Goal: Task Accomplishment & Management: Use online tool/utility

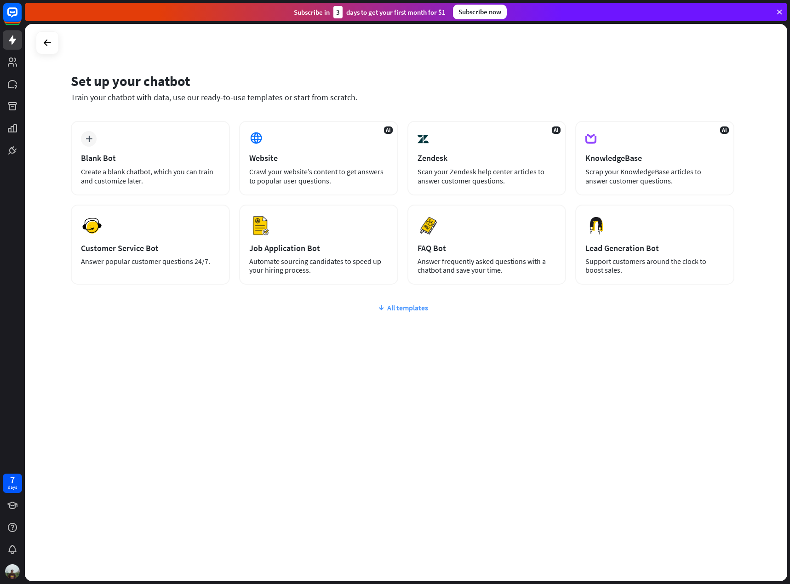
click at [401, 308] on div "All templates" at bounding box center [403, 307] width 664 height 9
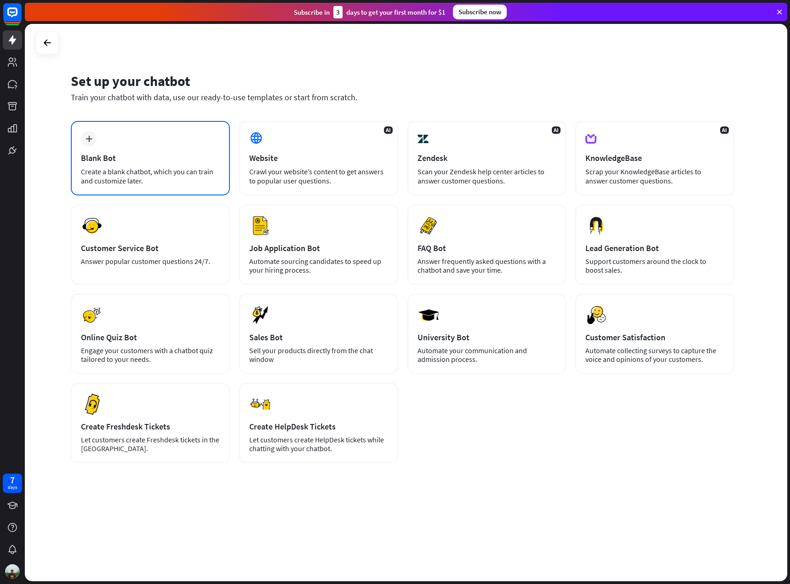
click at [168, 177] on div "Create a blank chatbot, which you can train and customize later." at bounding box center [150, 176] width 139 height 18
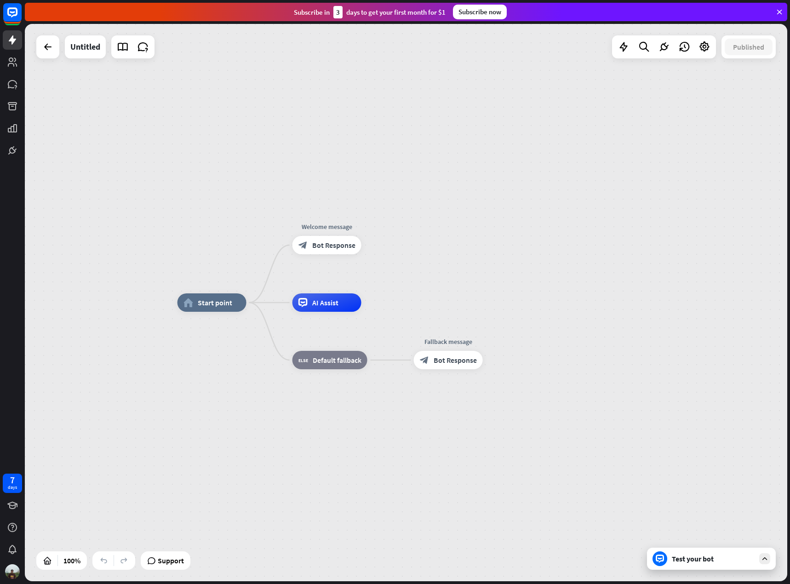
click at [682, 565] on div "Test your bot" at bounding box center [711, 559] width 129 height 22
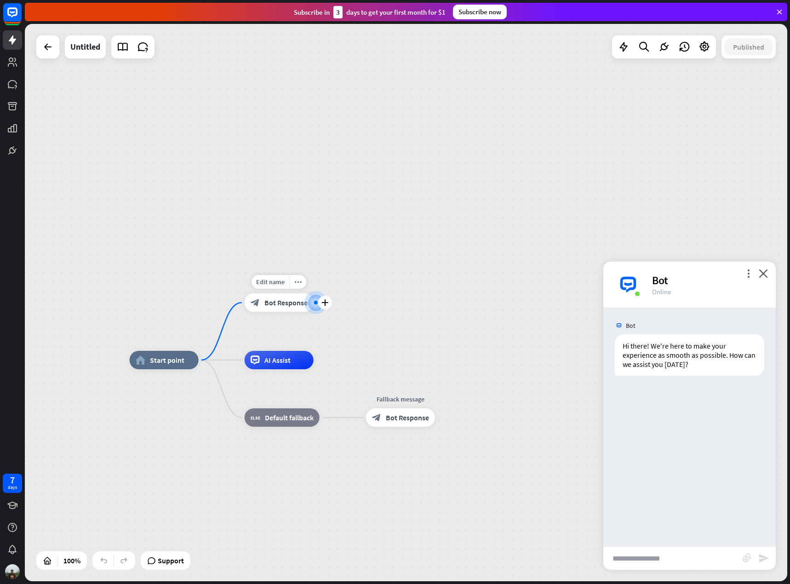
click at [288, 303] on span "Bot Response" at bounding box center [285, 302] width 43 height 9
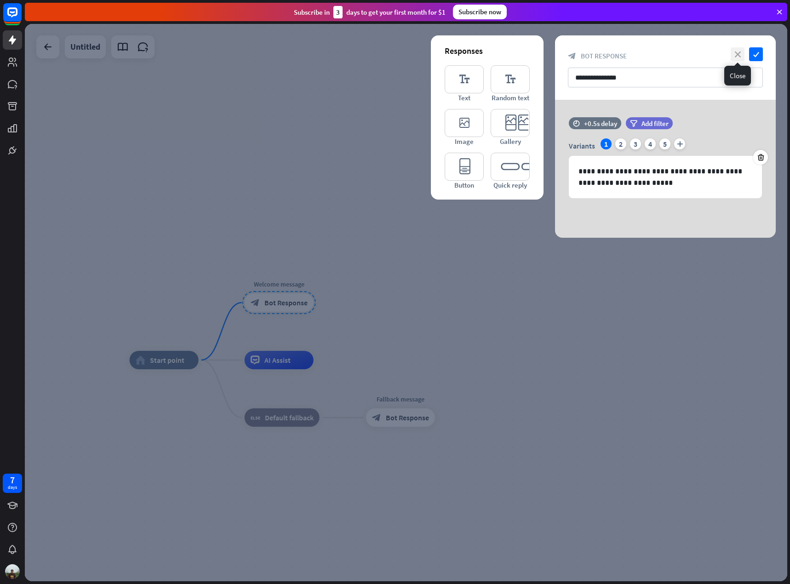
click at [734, 55] on icon "close" at bounding box center [738, 54] width 14 height 14
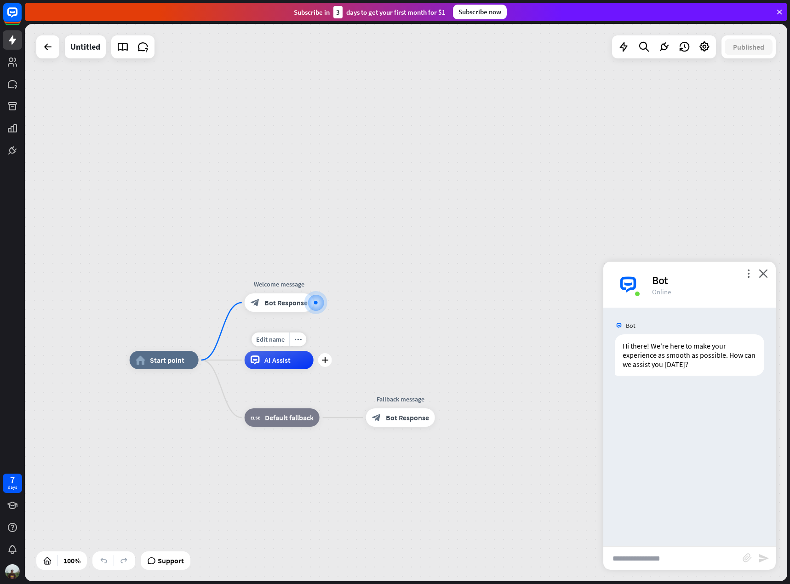
click at [288, 367] on div "AI Assist" at bounding box center [279, 360] width 69 height 18
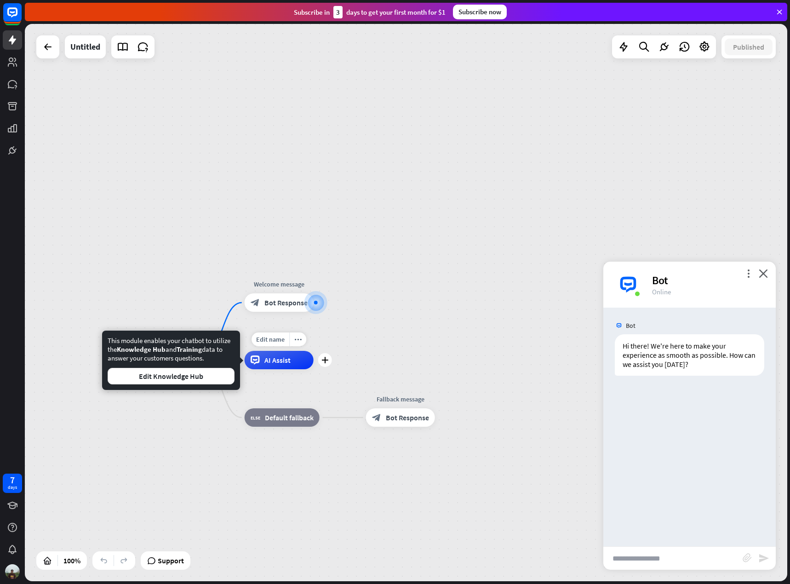
click at [290, 358] on span "AI Assist" at bounding box center [277, 359] width 26 height 9
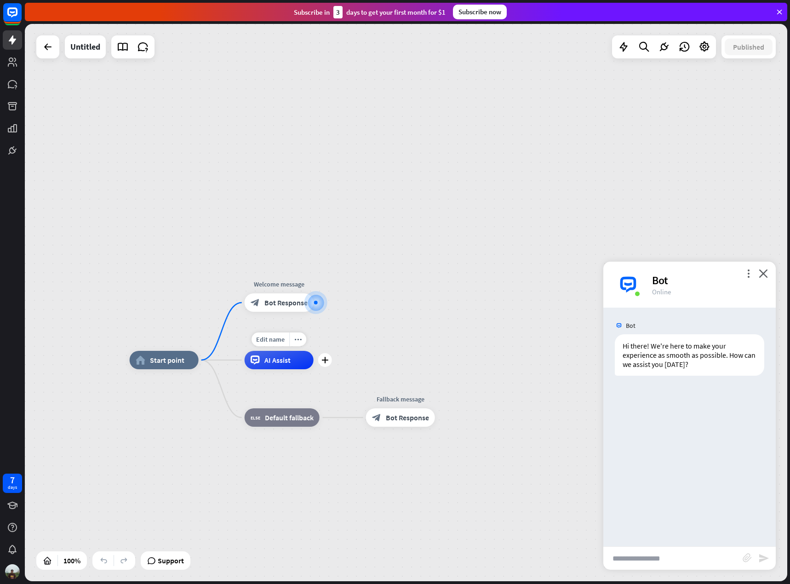
click at [286, 363] on span "AI Assist" at bounding box center [277, 359] width 26 height 9
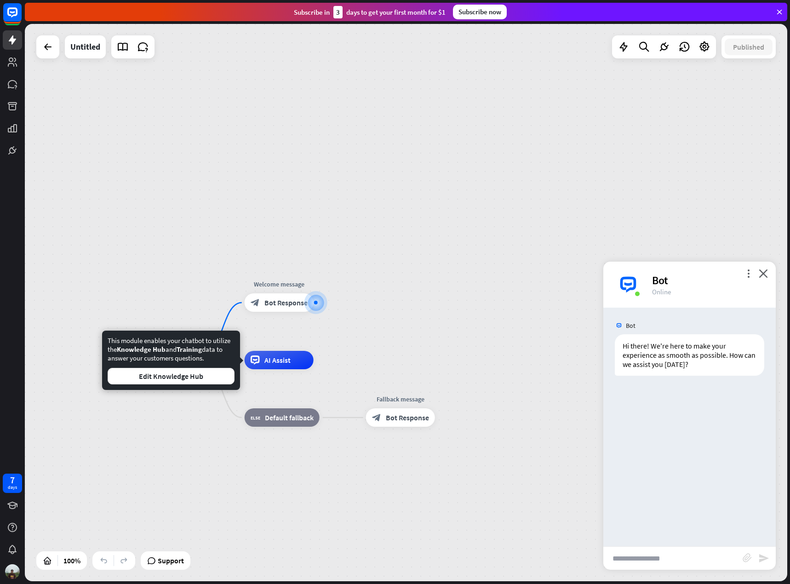
click at [353, 315] on div "home_2 Start point Welcome message block_bot_response Bot Response Edit name mo…" at bounding box center [406, 302] width 762 height 557
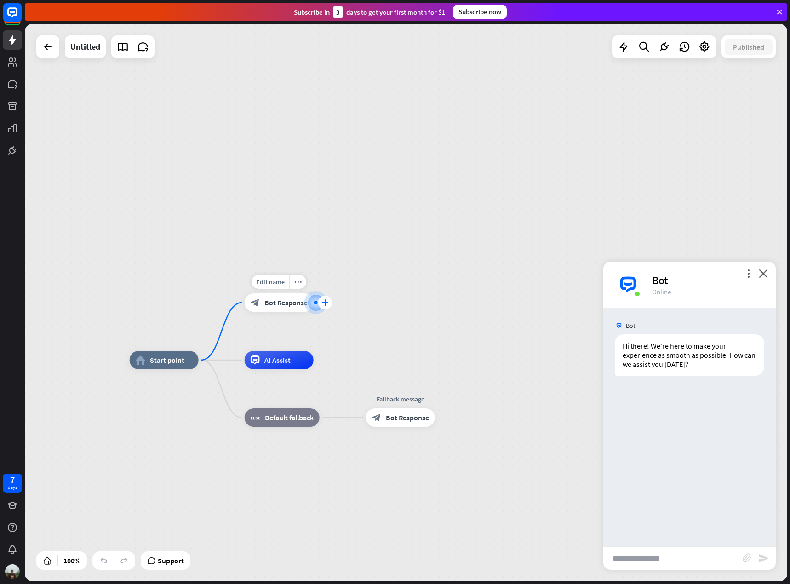
click at [323, 301] on icon "plus" at bounding box center [324, 302] width 7 height 6
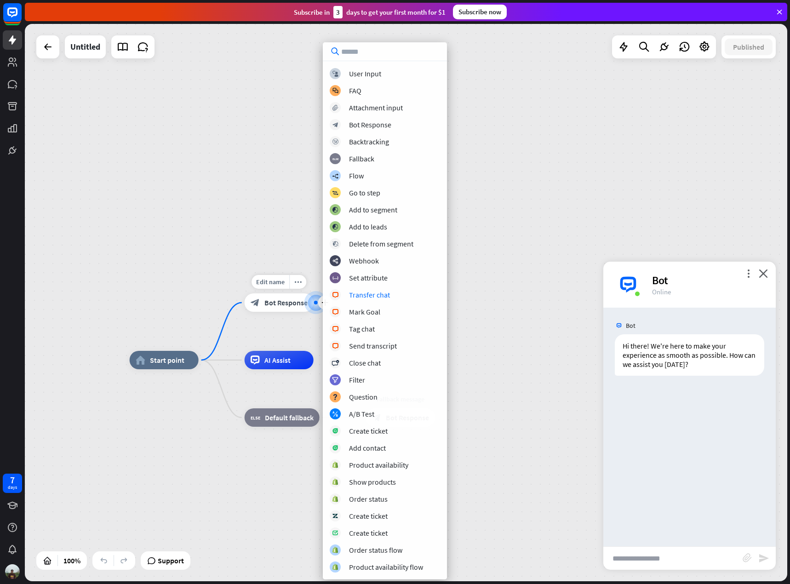
click at [286, 304] on span "Bot Response" at bounding box center [285, 302] width 43 height 9
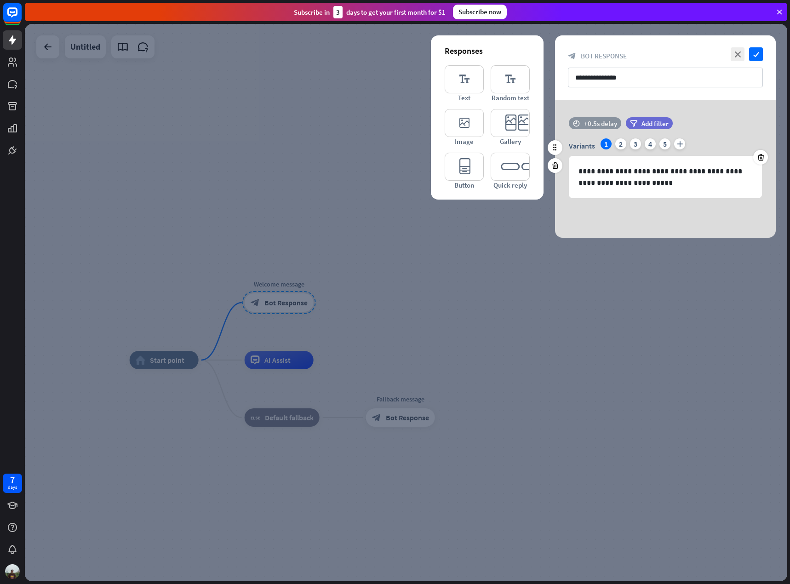
click at [601, 124] on div "+0.5s delay" at bounding box center [600, 123] width 33 height 9
click at [357, 288] on div at bounding box center [406, 302] width 762 height 557
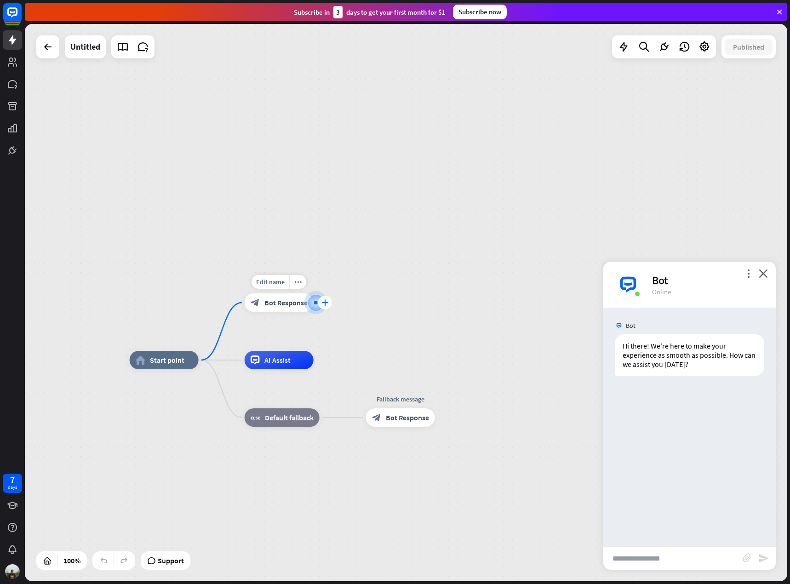
click at [325, 303] on icon "plus" at bounding box center [324, 302] width 7 height 6
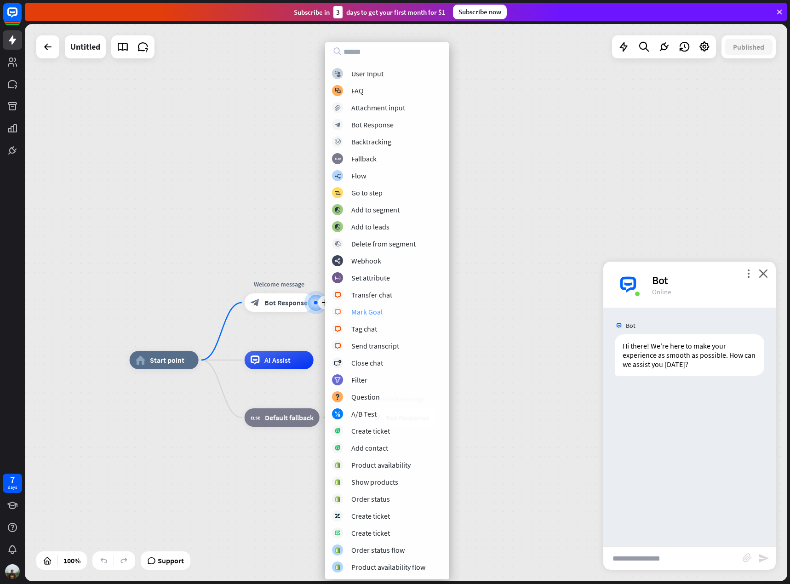
click at [405, 309] on div "block_livechat Mark Goal" at bounding box center [387, 311] width 110 height 11
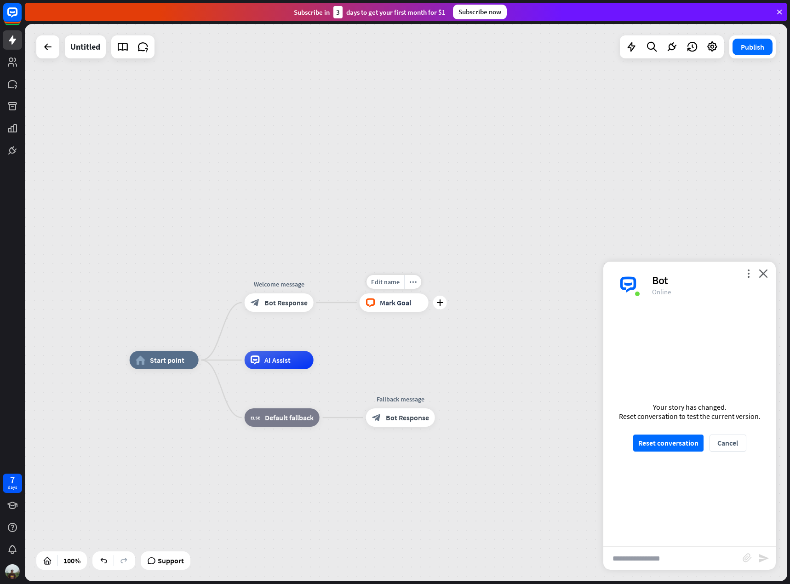
click at [384, 306] on span "Mark Goal" at bounding box center [395, 302] width 31 height 9
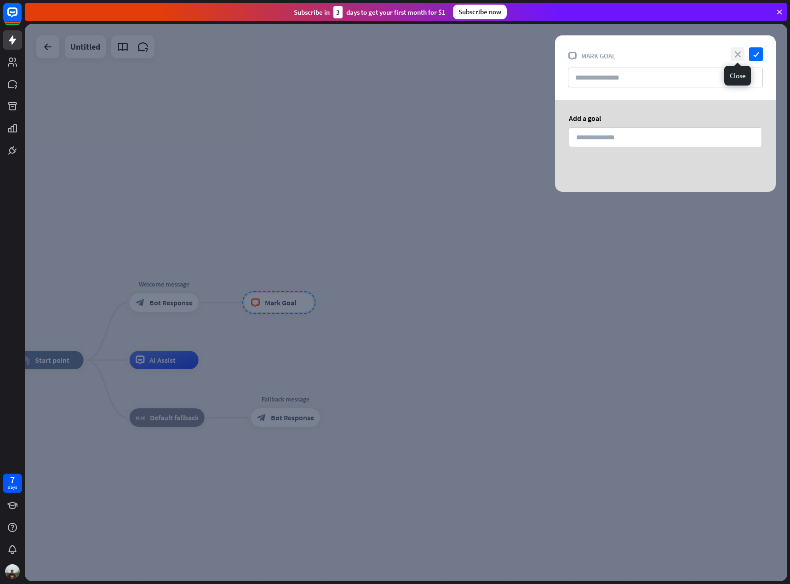
click at [736, 56] on icon "close" at bounding box center [738, 54] width 14 height 14
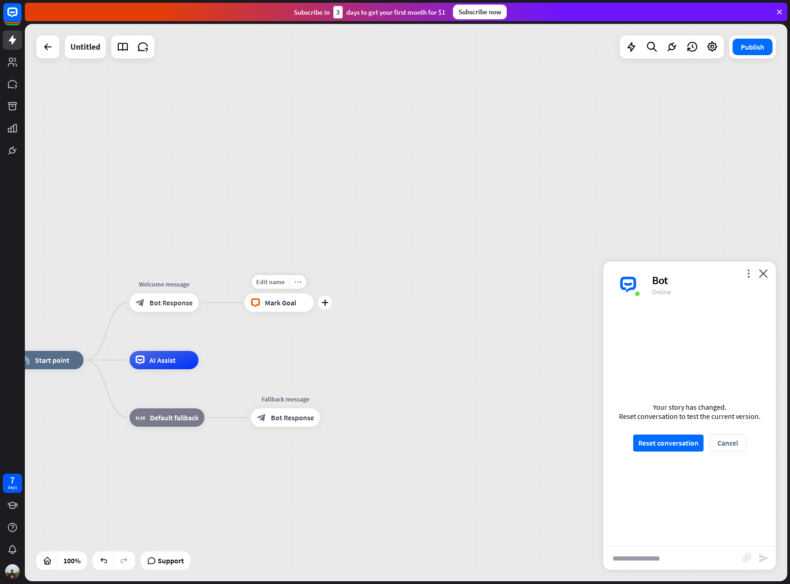
click at [299, 280] on icon "more_horiz" at bounding box center [297, 282] width 7 height 7
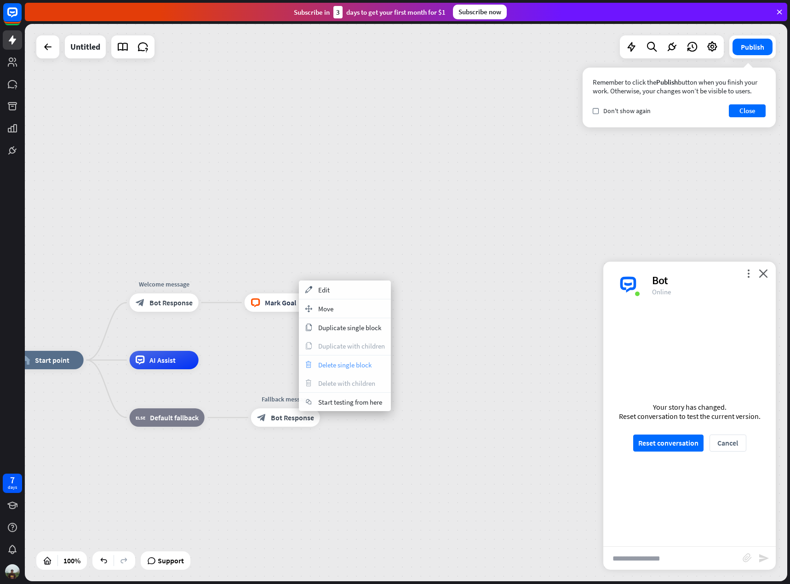
click at [350, 366] on span "Delete single block" at bounding box center [344, 364] width 53 height 9
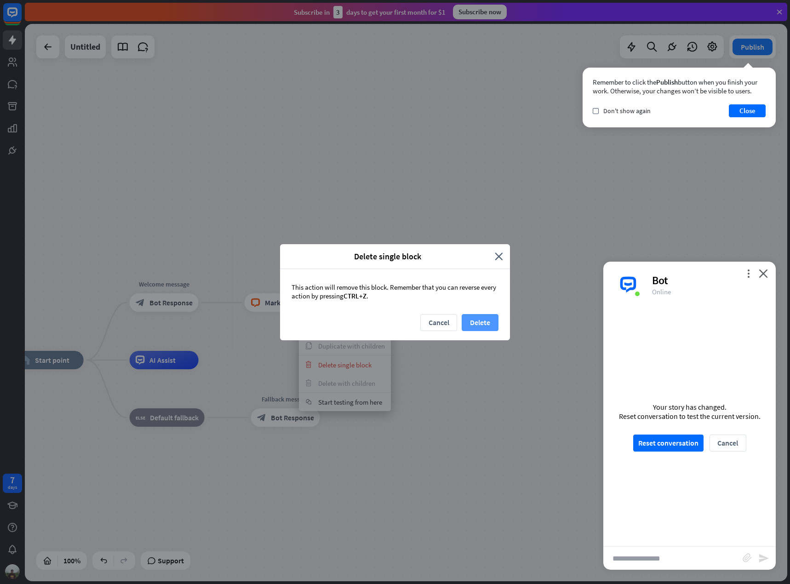
click at [470, 322] on button "Delete" at bounding box center [480, 322] width 37 height 17
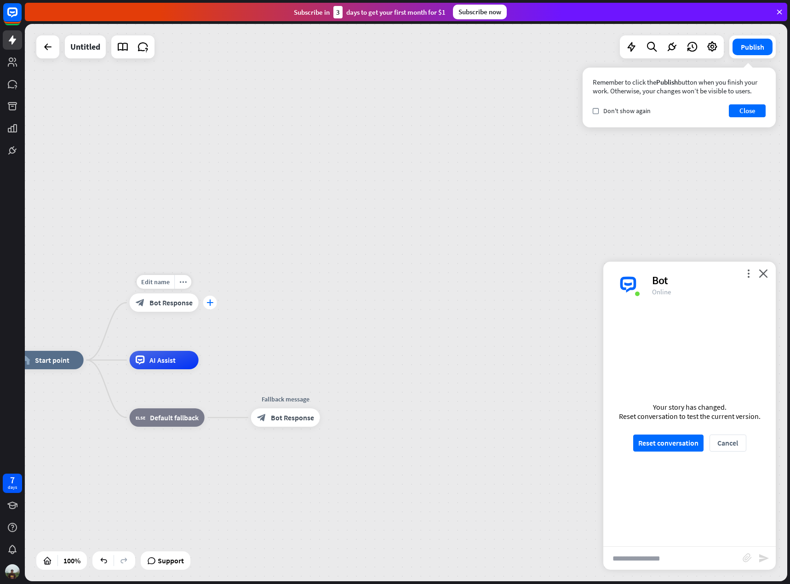
click at [214, 301] on div "plus" at bounding box center [210, 303] width 14 height 14
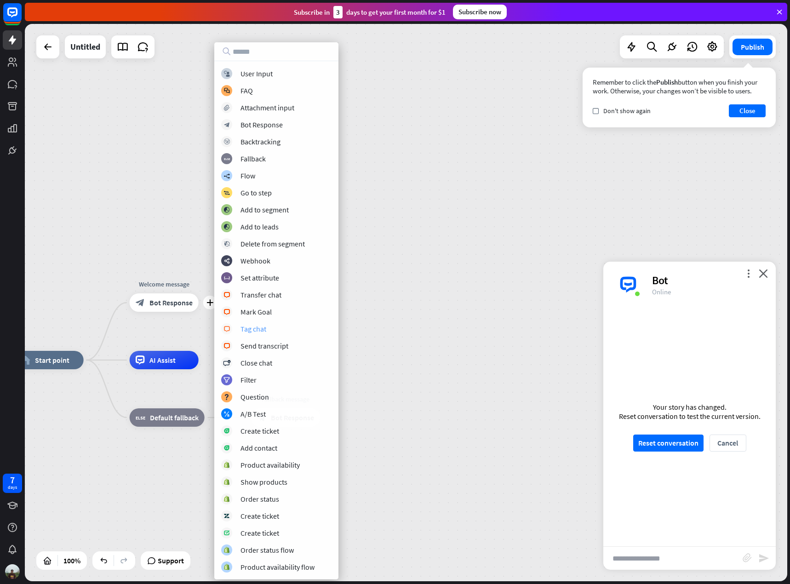
click at [259, 325] on div "Tag chat" at bounding box center [253, 328] width 26 height 9
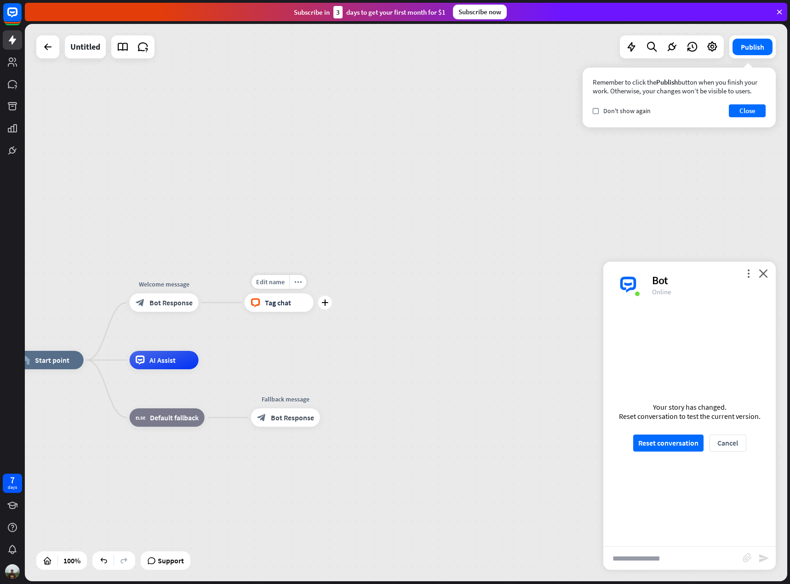
click at [262, 305] on div "block_livechat Tag chat" at bounding box center [279, 302] width 69 height 18
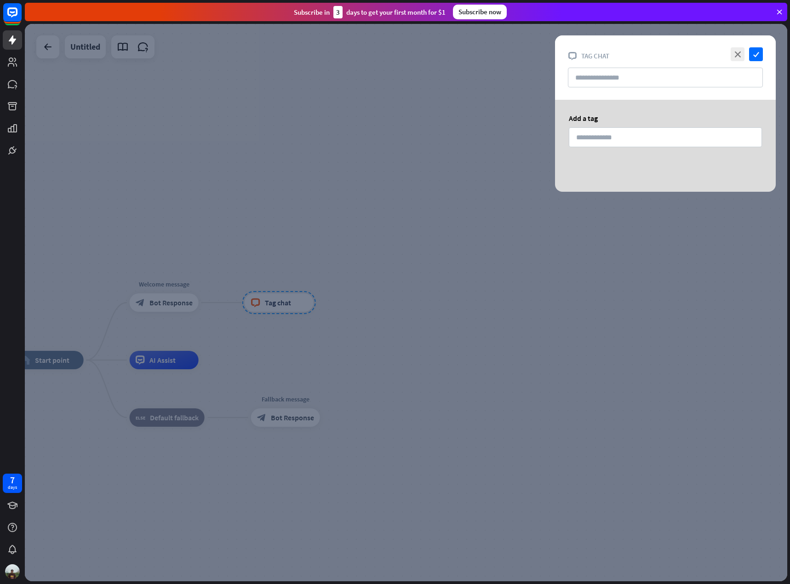
click at [302, 304] on div at bounding box center [406, 302] width 762 height 557
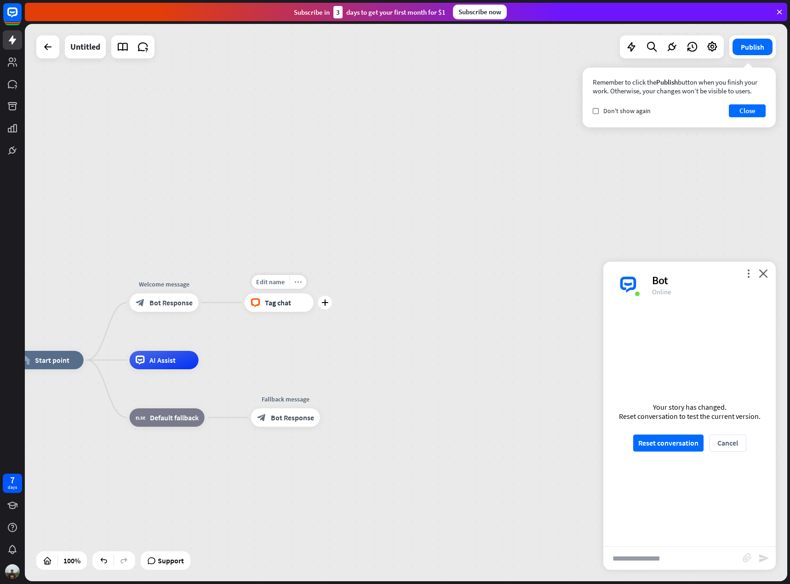
click at [300, 286] on div "more_horiz" at bounding box center [297, 282] width 17 height 14
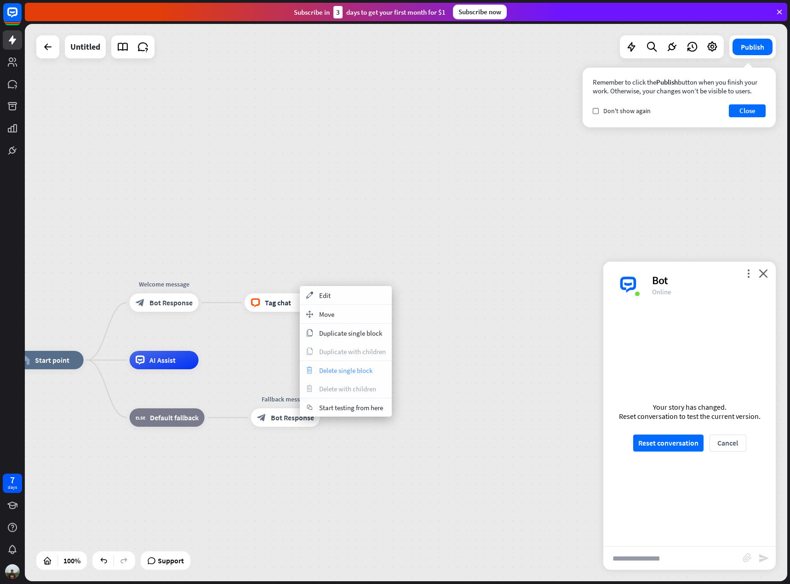
click at [351, 372] on span "Delete single block" at bounding box center [345, 370] width 53 height 9
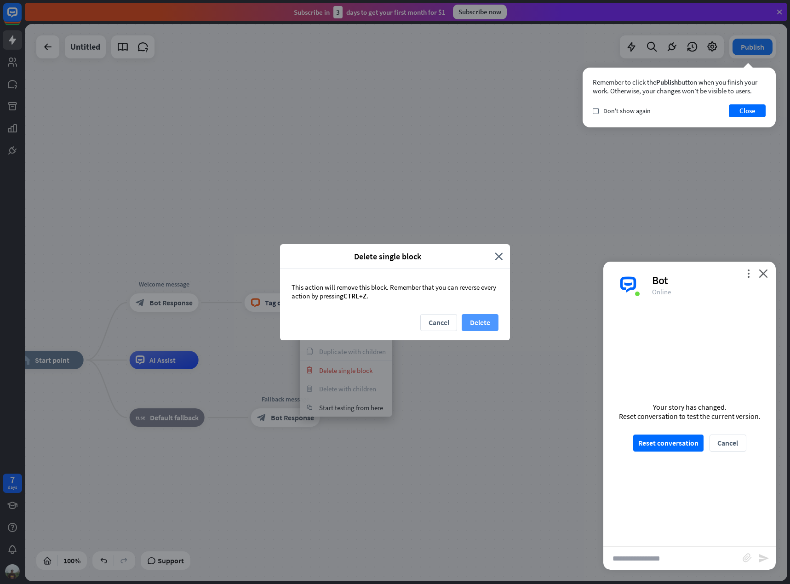
click at [480, 315] on button "Delete" at bounding box center [480, 322] width 37 height 17
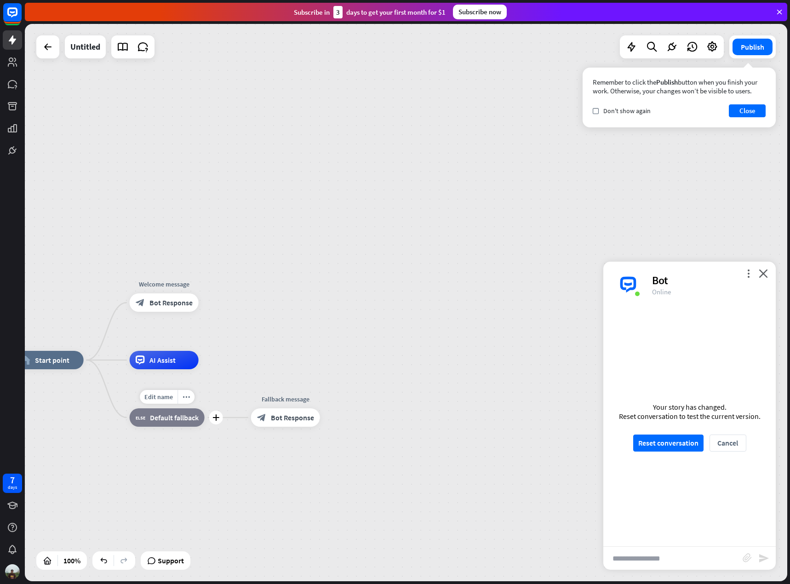
click at [183, 420] on span "Default fallback" at bounding box center [174, 417] width 49 height 9
click at [308, 323] on div "home_2 Start point Welcome message block_bot_response Bot Response AI Assist bl…" at bounding box center [406, 302] width 762 height 557
click at [306, 396] on icon "more_horiz" at bounding box center [304, 397] width 7 height 7
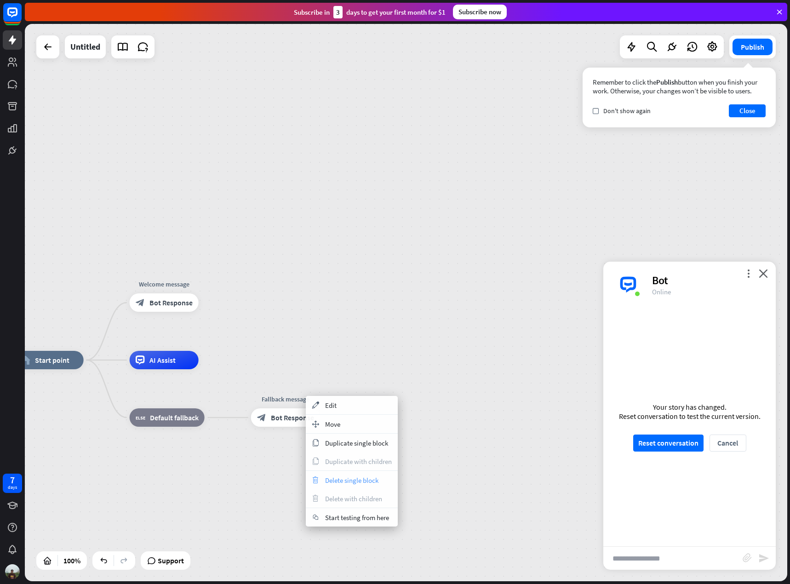
click at [354, 480] on span "Delete single block" at bounding box center [351, 480] width 53 height 9
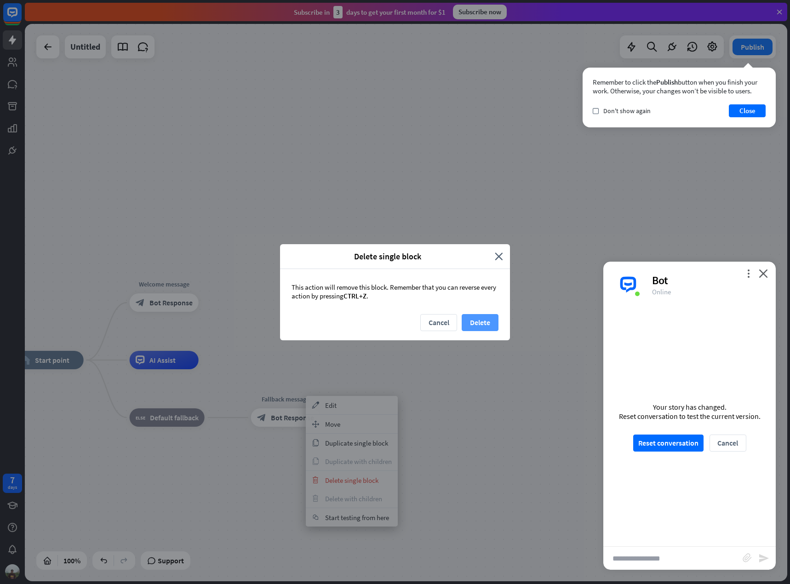
click at [482, 325] on button "Delete" at bounding box center [480, 322] width 37 height 17
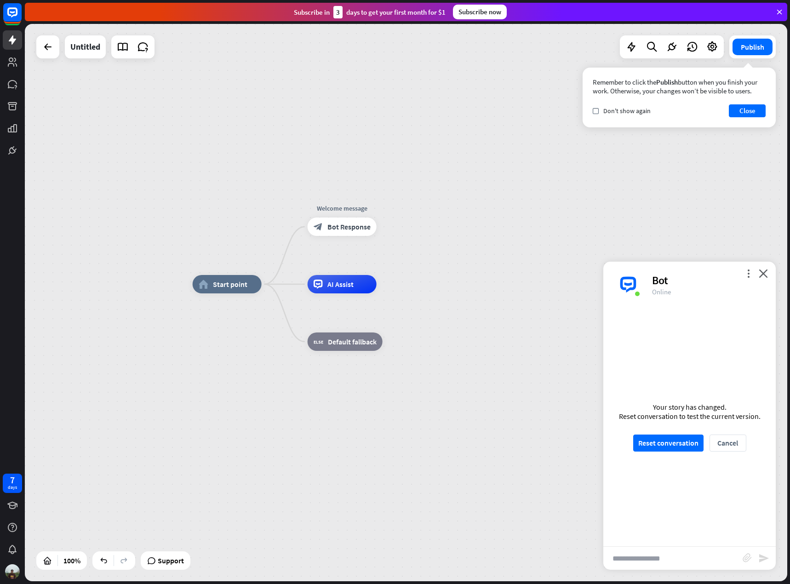
drag, startPoint x: 330, startPoint y: 299, endPoint x: 497, endPoint y: 223, distance: 183.7
click at [497, 223] on div "home_2 Start point Welcome message block_bot_response Bot Response AI Assist bl…" at bounding box center [406, 302] width 762 height 557
click at [388, 286] on div "plus" at bounding box center [385, 282] width 14 height 14
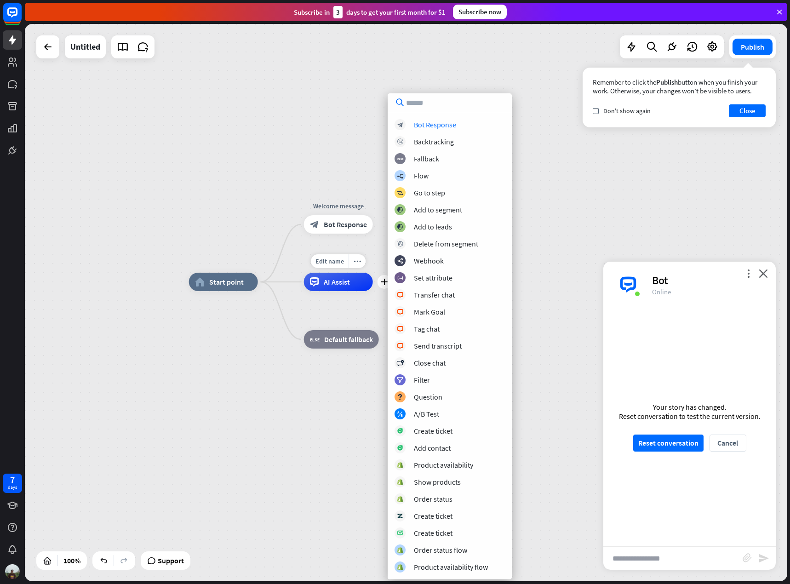
click at [349, 286] on div "AI Assist" at bounding box center [338, 282] width 69 height 18
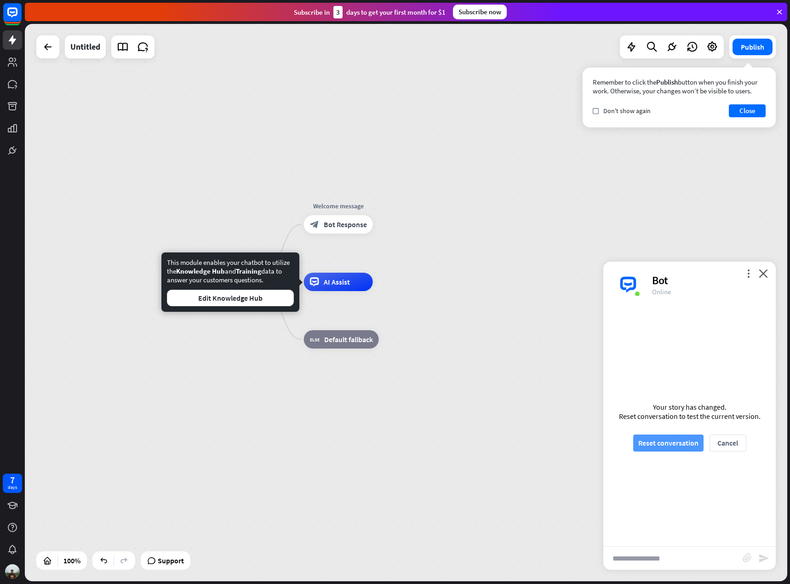
click at [675, 438] on button "Reset conversation" at bounding box center [668, 443] width 70 height 17
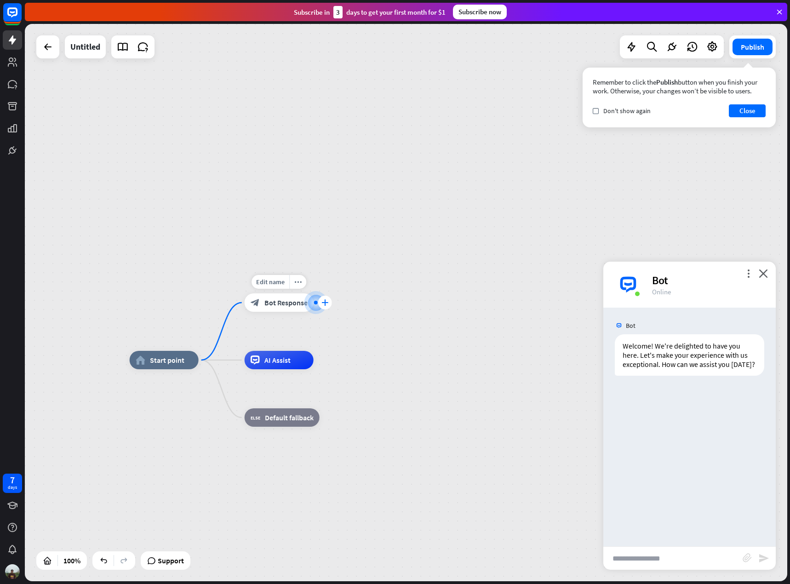
click at [330, 304] on div "plus" at bounding box center [325, 303] width 14 height 14
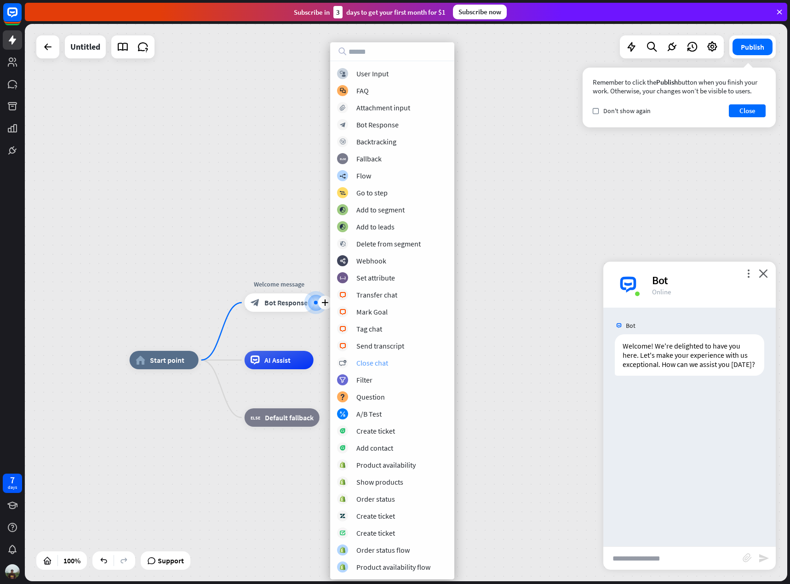
click at [385, 361] on div "Close chat" at bounding box center [372, 362] width 32 height 9
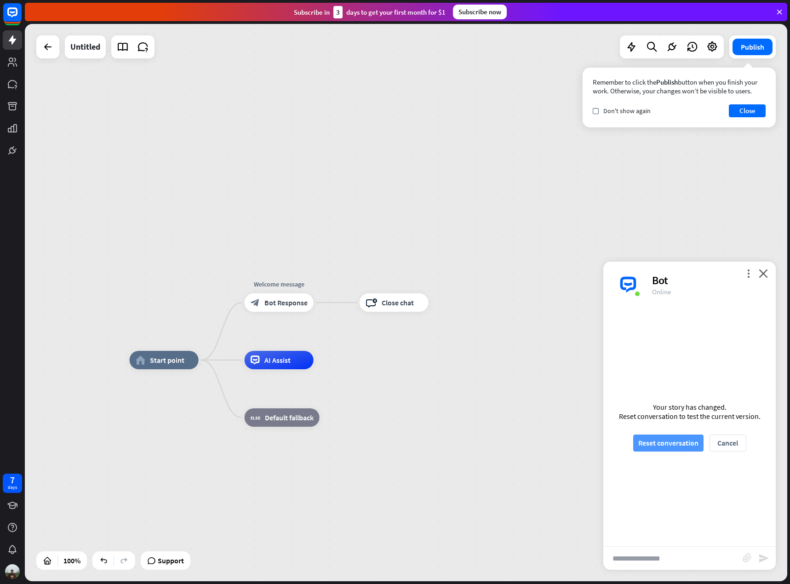
click at [689, 445] on button "Reset conversation" at bounding box center [668, 443] width 70 height 17
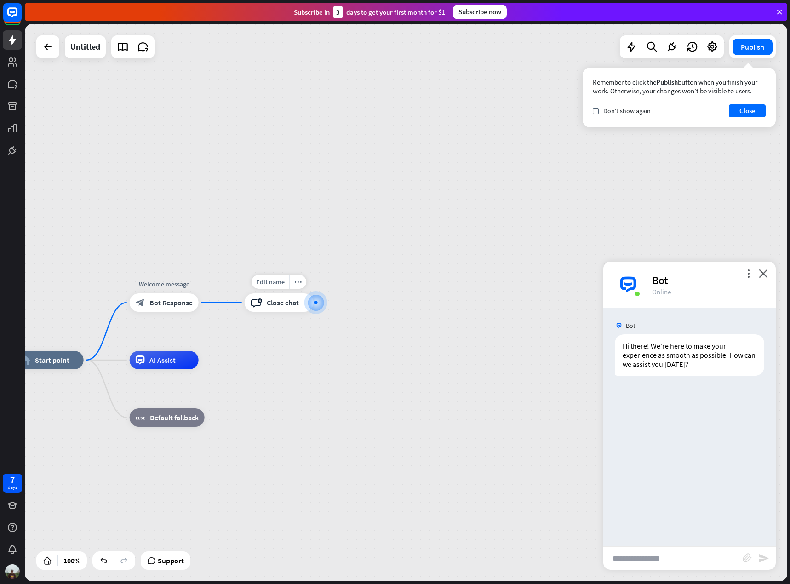
click at [320, 301] on div at bounding box center [316, 303] width 10 height 10
click at [292, 301] on span "Close chat" at bounding box center [283, 302] width 32 height 9
click at [299, 283] on icon "more_horiz" at bounding box center [297, 282] width 7 height 7
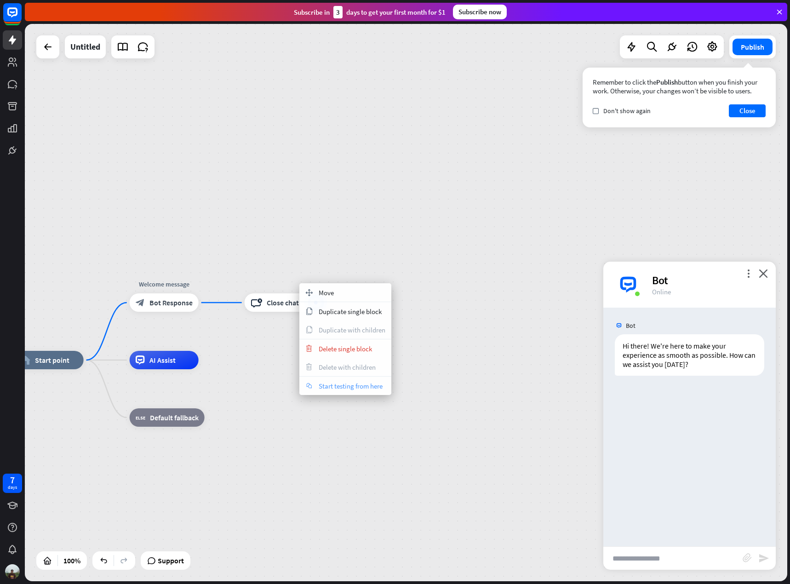
click at [344, 388] on span "Start testing from here" at bounding box center [351, 386] width 64 height 9
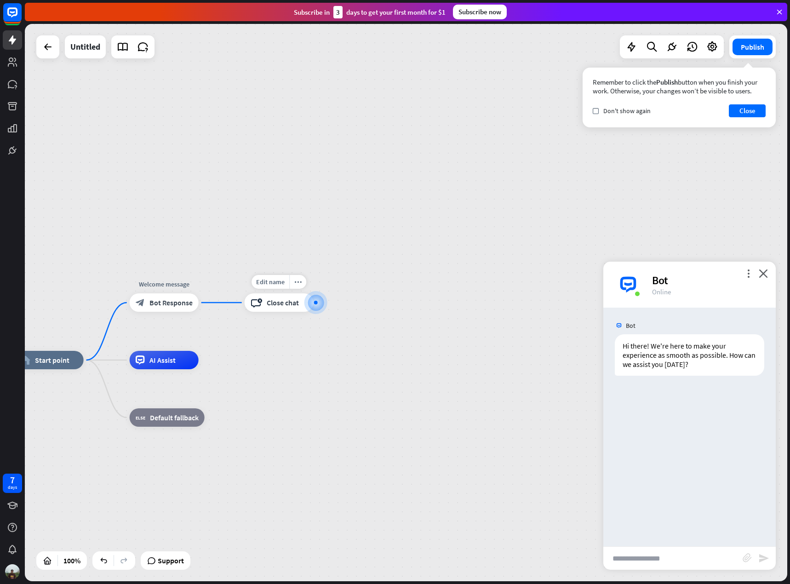
click at [319, 307] on div at bounding box center [315, 302] width 11 height 11
click at [317, 303] on div at bounding box center [316, 303] width 4 height 4
click at [289, 279] on div "more_horiz" at bounding box center [297, 282] width 17 height 14
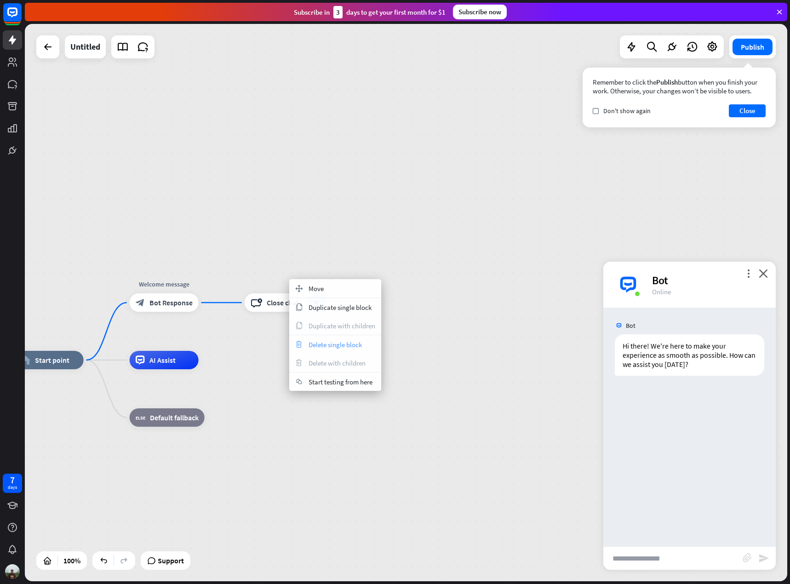
click at [317, 350] on div "trash Delete single block" at bounding box center [335, 344] width 92 height 18
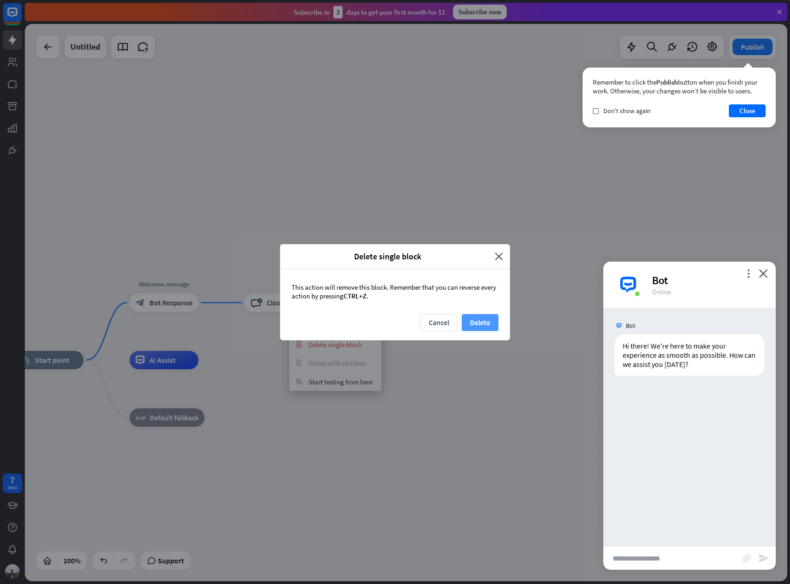
click at [484, 324] on button "Delete" at bounding box center [480, 322] width 37 height 17
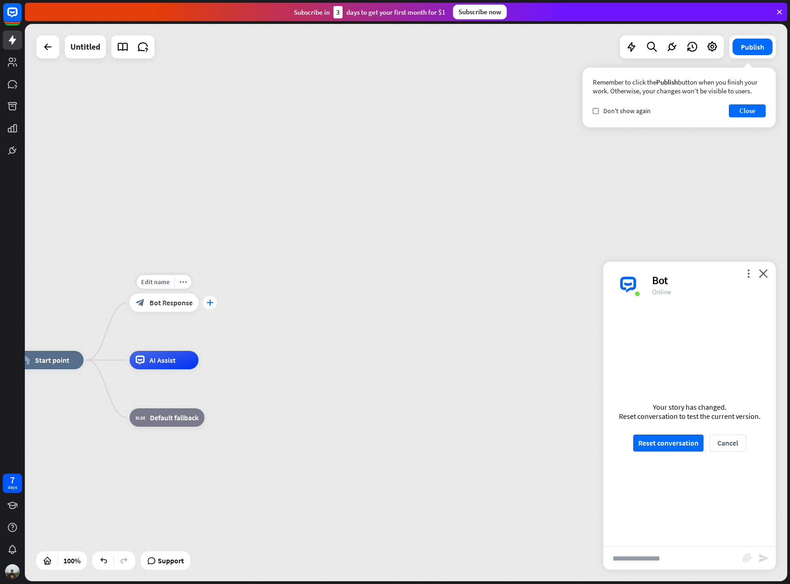
click at [212, 297] on div "plus" at bounding box center [210, 303] width 14 height 14
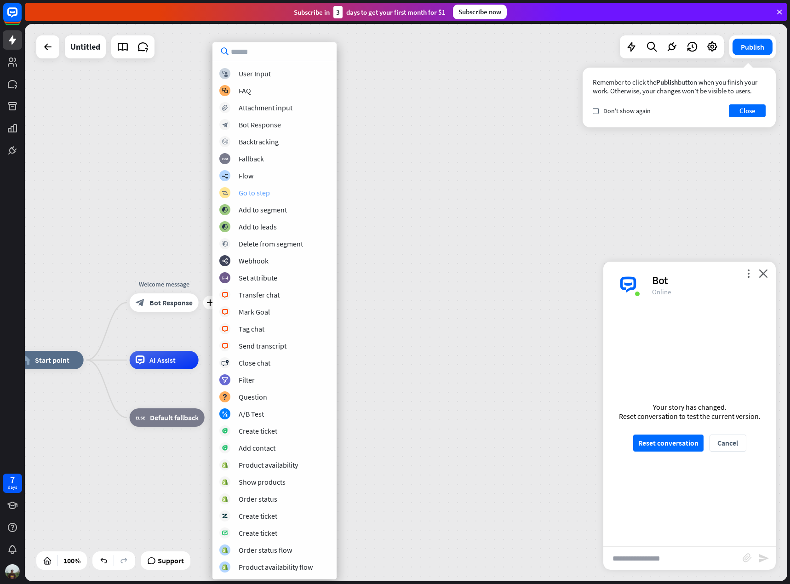
click at [289, 193] on div "block_goto Go to step" at bounding box center [274, 192] width 110 height 11
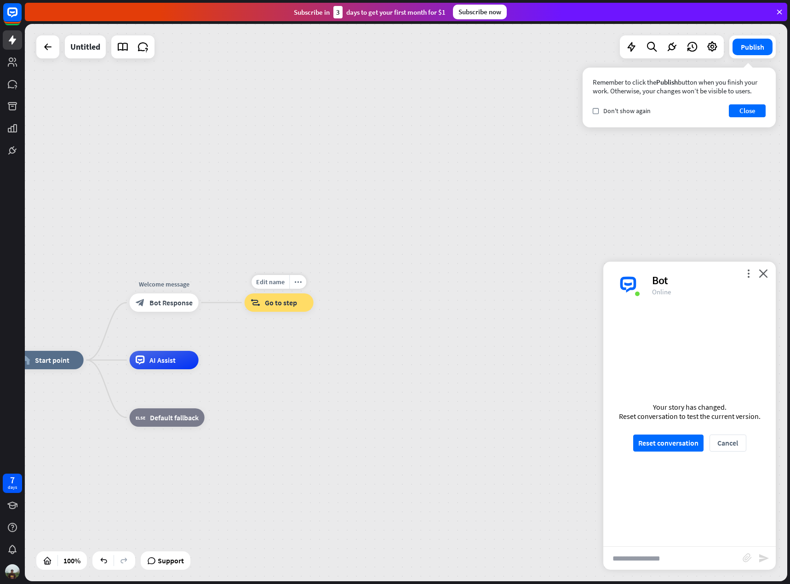
click at [284, 304] on span "Go to step" at bounding box center [281, 302] width 32 height 9
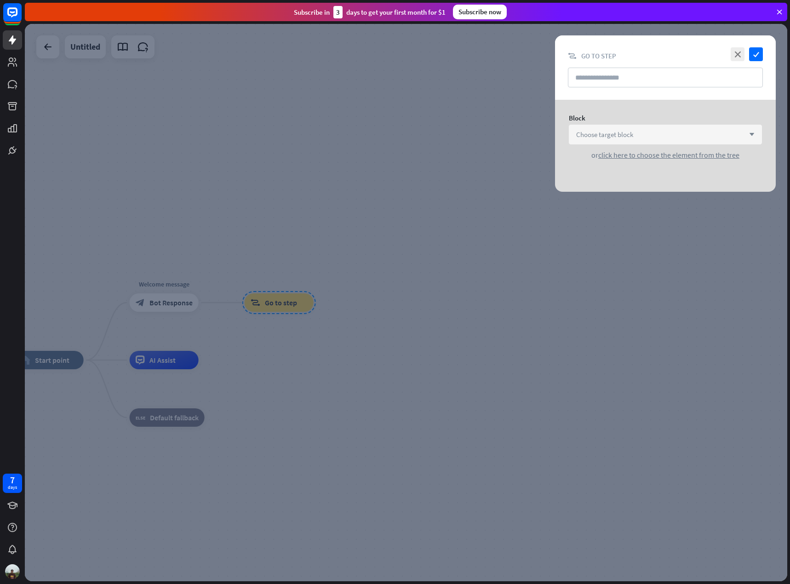
click at [620, 132] on span "Choose target block" at bounding box center [604, 134] width 57 height 9
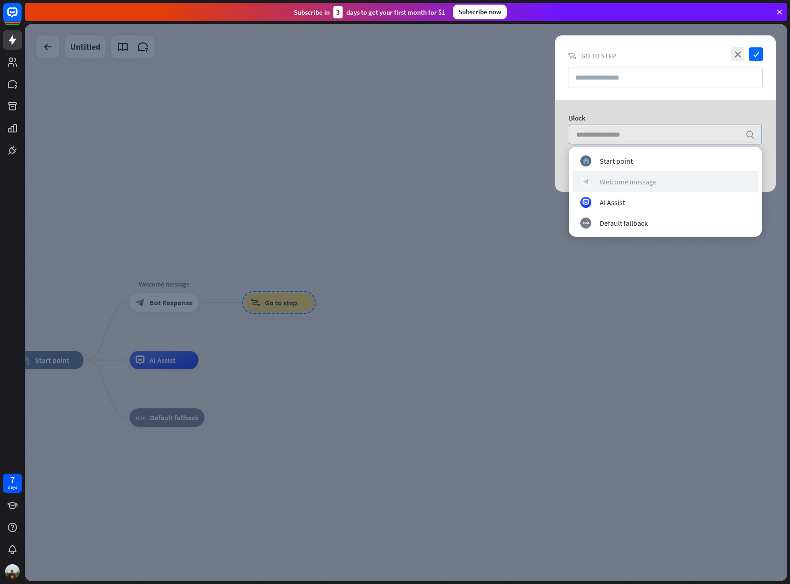
click at [641, 187] on div "block_bot_response Welcome message" at bounding box center [665, 181] width 170 height 11
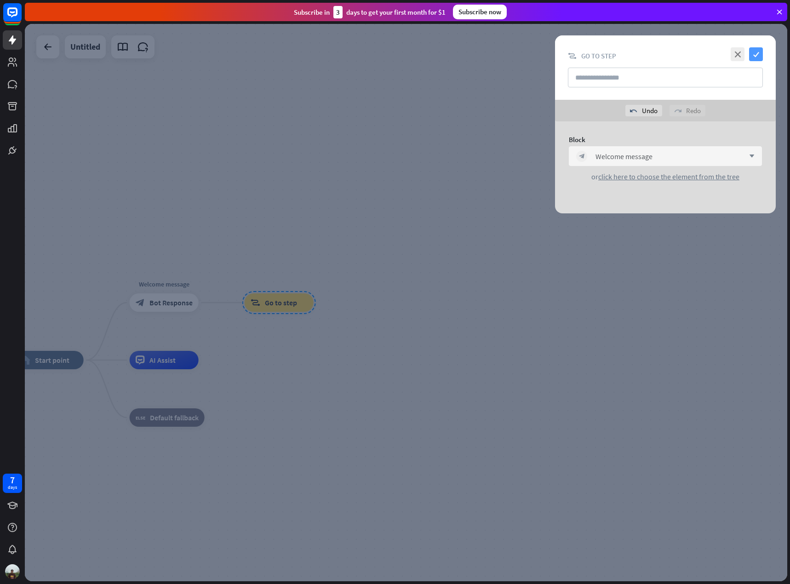
click at [755, 52] on icon "check" at bounding box center [756, 54] width 14 height 14
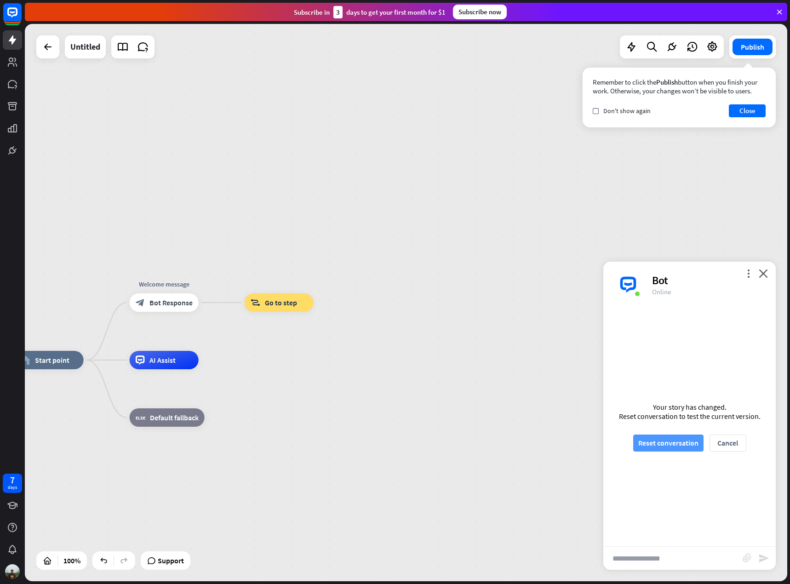
click at [684, 444] on button "Reset conversation" at bounding box center [668, 443] width 70 height 17
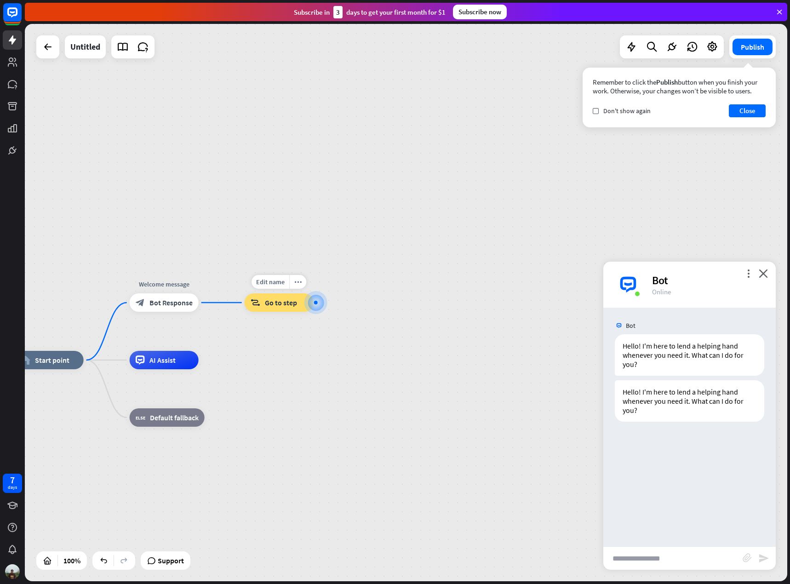
click at [280, 303] on span "Go to step" at bounding box center [281, 302] width 32 height 9
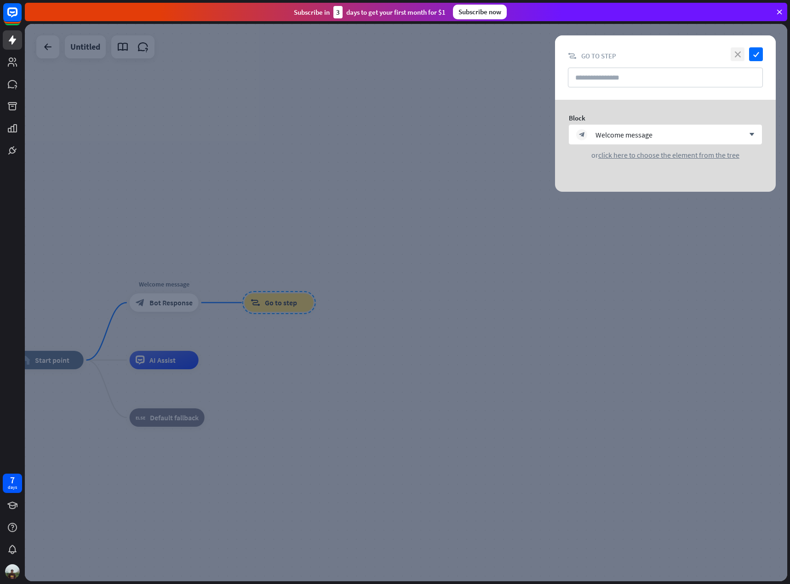
click at [739, 56] on icon "close" at bounding box center [738, 54] width 14 height 14
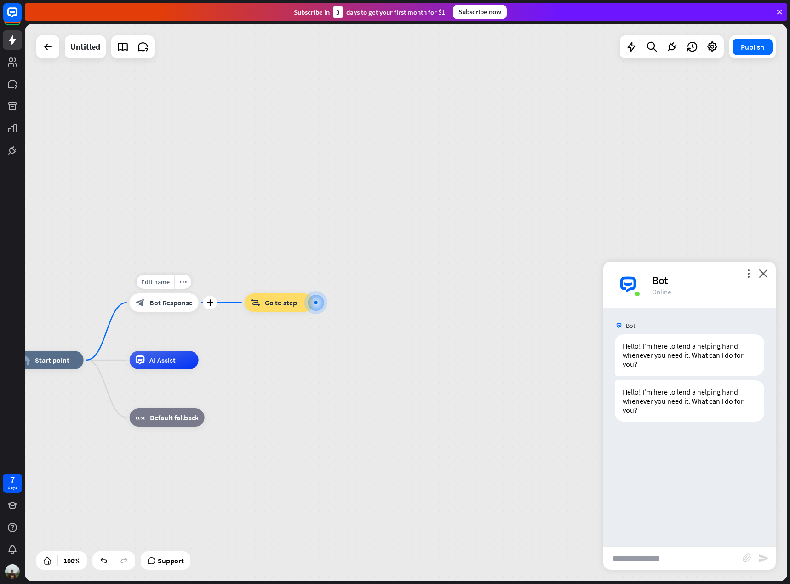
click at [167, 306] on span "Bot Response" at bounding box center [170, 302] width 43 height 9
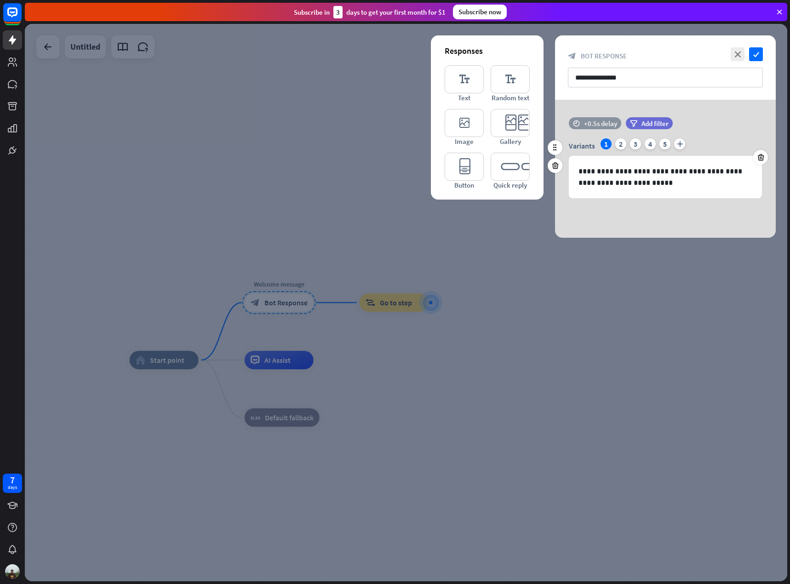
click at [611, 120] on div "+0.5s delay" at bounding box center [600, 123] width 33 height 9
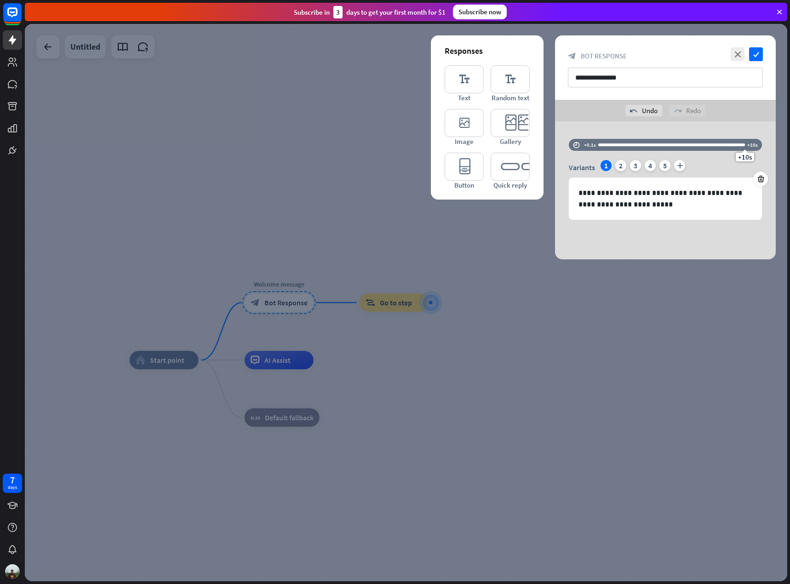
drag, startPoint x: 605, startPoint y: 125, endPoint x: 754, endPoint y: 128, distance: 148.6
click at [754, 128] on div "**********" at bounding box center [665, 190] width 221 height 138
click at [606, 143] on div "+10s delay" at bounding box center [599, 145] width 31 height 9
click at [619, 169] on div "2" at bounding box center [620, 165] width 11 height 11
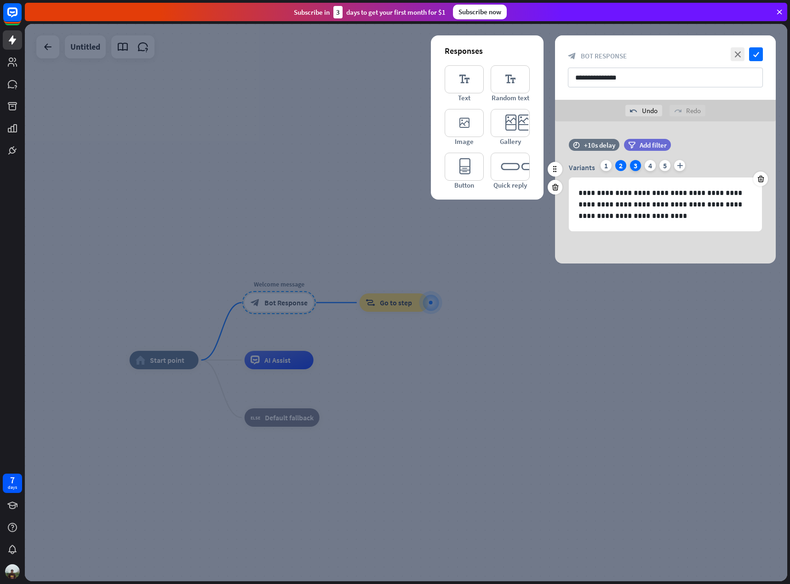
click at [634, 167] on div "3" at bounding box center [635, 165] width 11 height 11
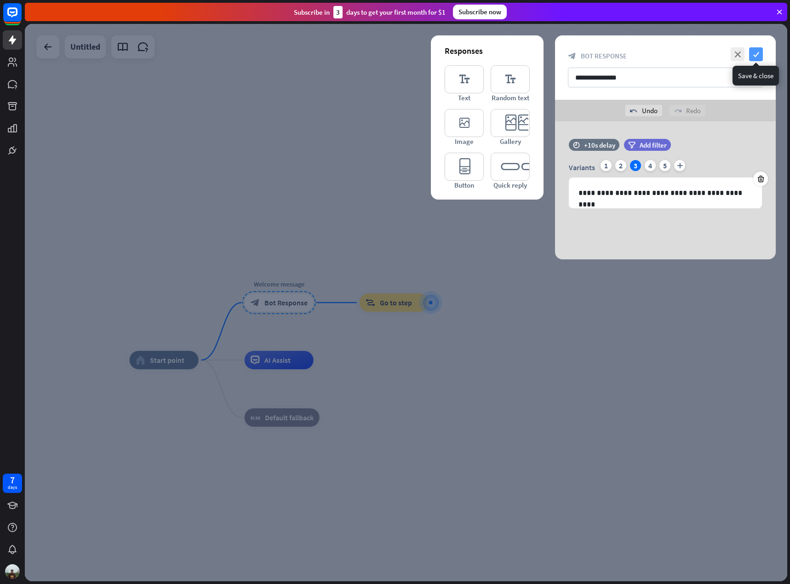
click at [752, 57] on icon "check" at bounding box center [756, 54] width 14 height 14
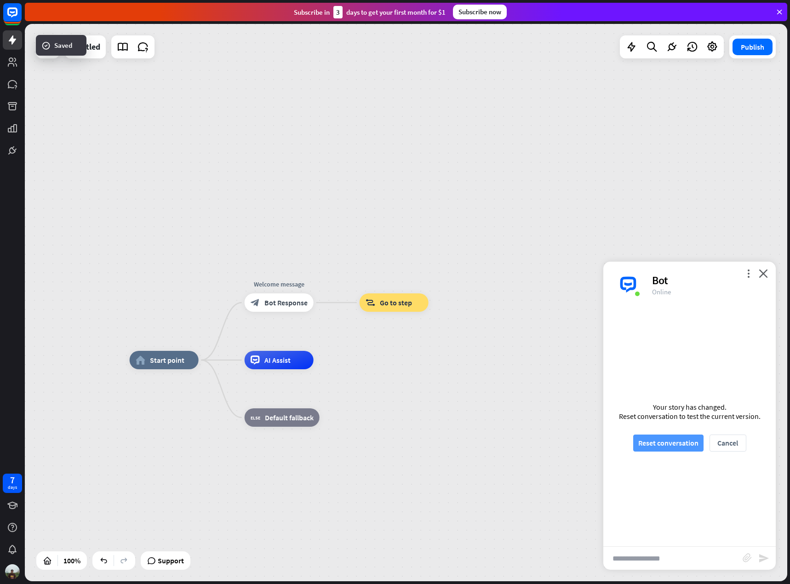
click at [677, 441] on button "Reset conversation" at bounding box center [668, 443] width 70 height 17
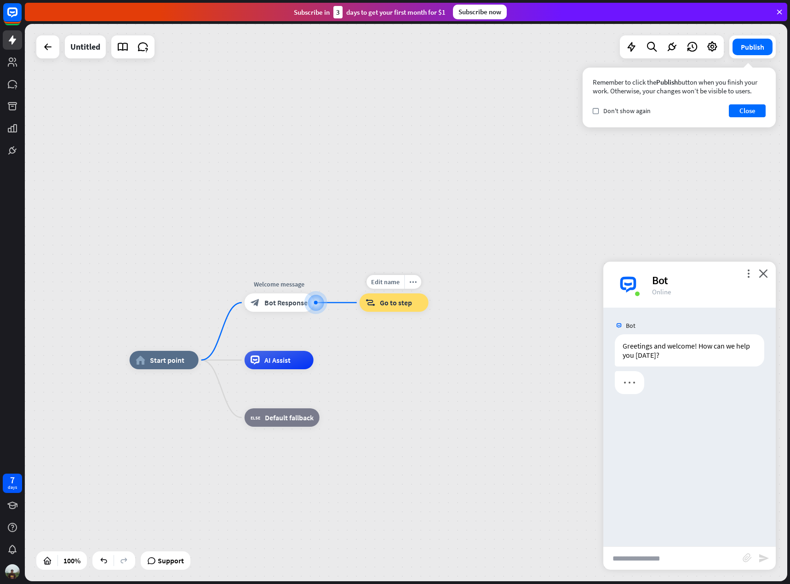
click at [400, 310] on div "block_goto Go to step" at bounding box center [394, 302] width 69 height 18
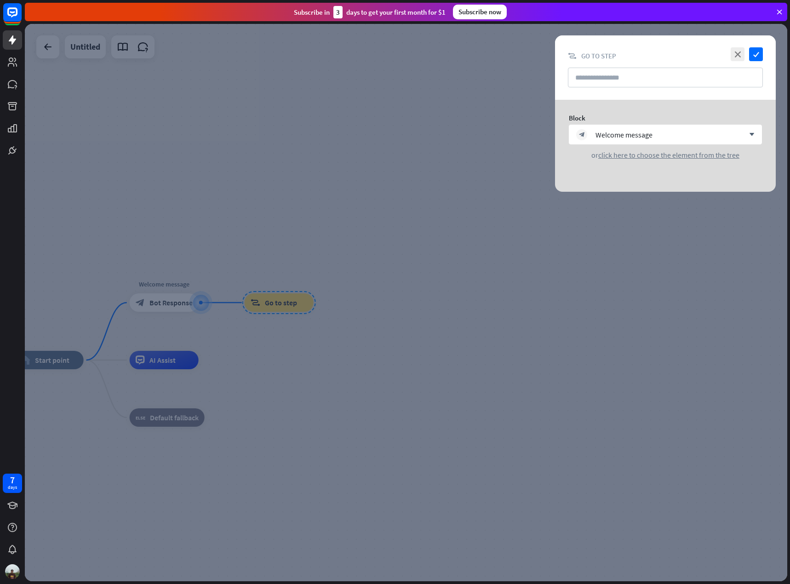
click at [380, 251] on div at bounding box center [406, 302] width 762 height 557
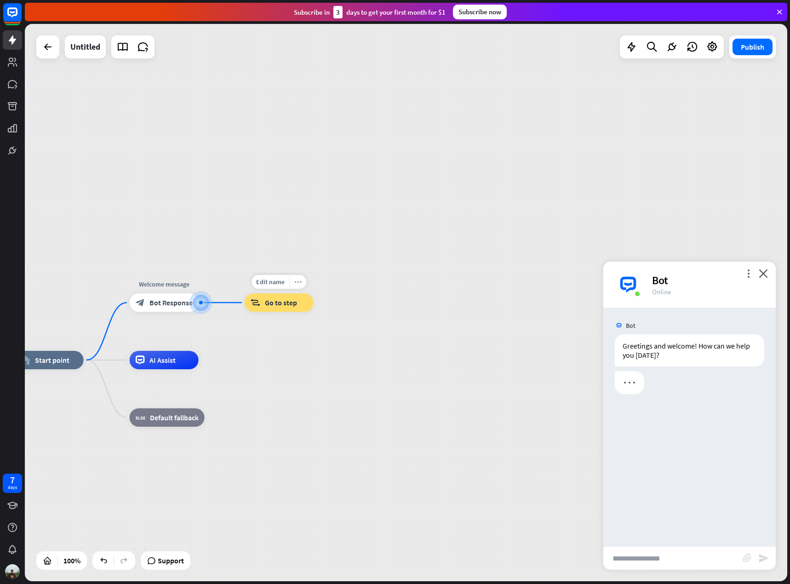
click at [300, 282] on icon "more_horiz" at bounding box center [297, 282] width 7 height 7
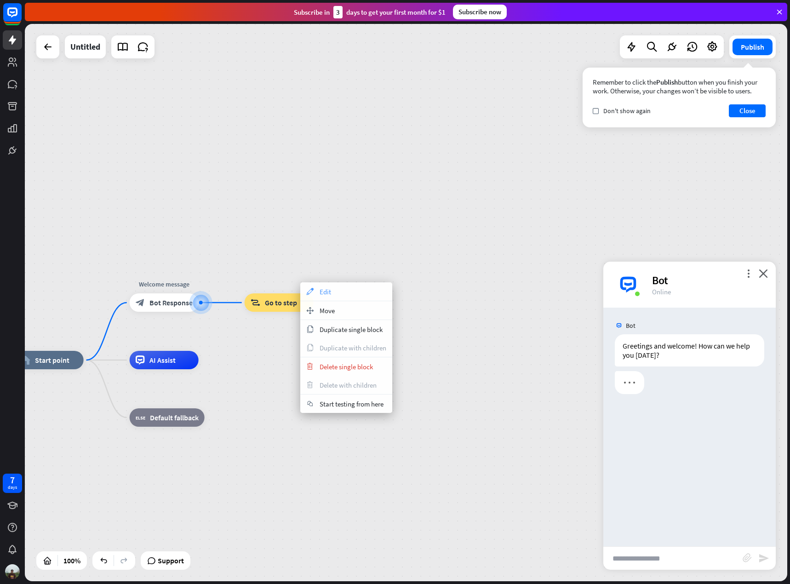
click at [328, 291] on span "Edit" at bounding box center [325, 291] width 11 height 9
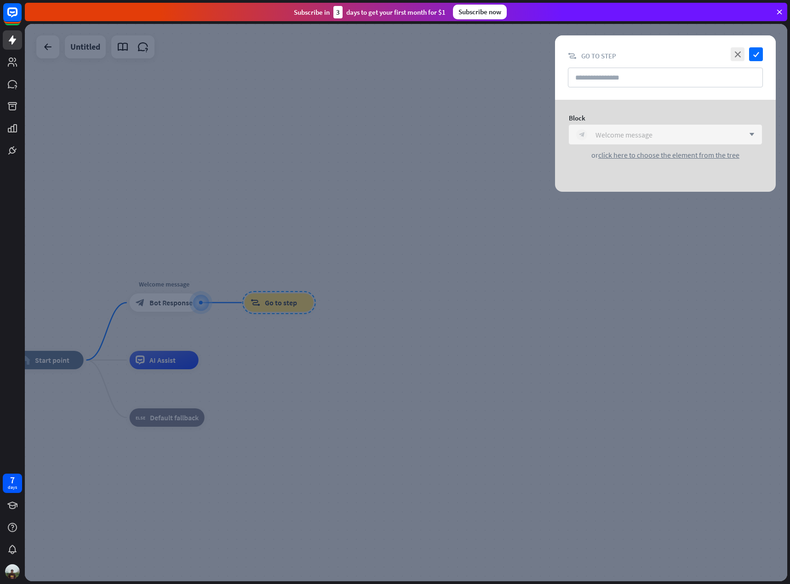
click at [687, 137] on div "block_bot_response Welcome message" at bounding box center [660, 134] width 168 height 11
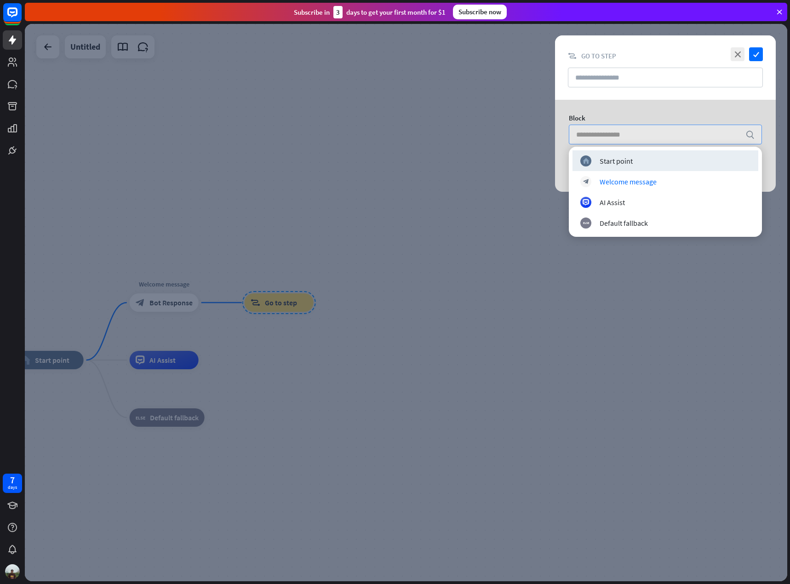
click at [415, 209] on div at bounding box center [406, 302] width 762 height 557
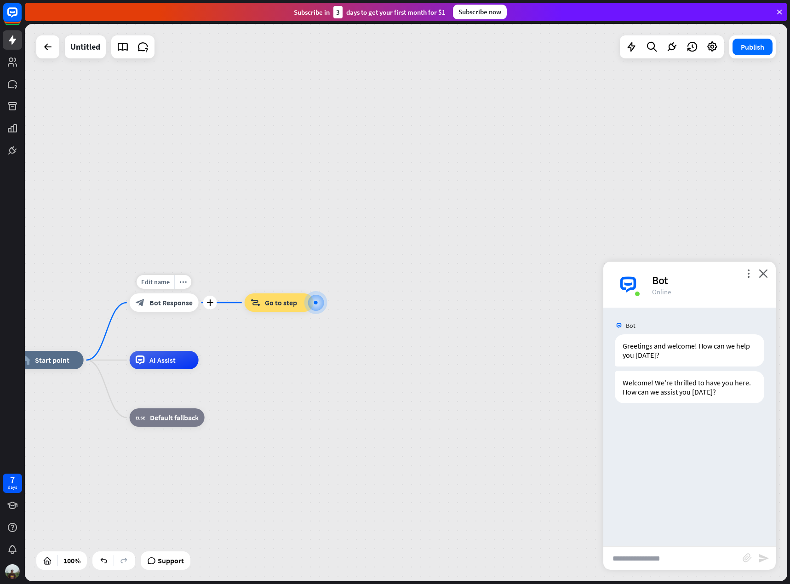
click at [185, 306] on span "Bot Response" at bounding box center [170, 302] width 43 height 9
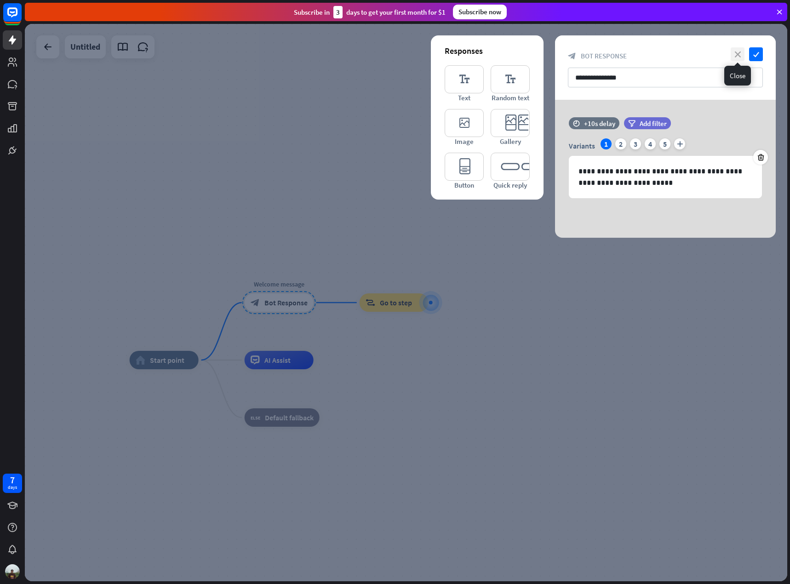
click at [739, 57] on icon "close" at bounding box center [738, 54] width 14 height 14
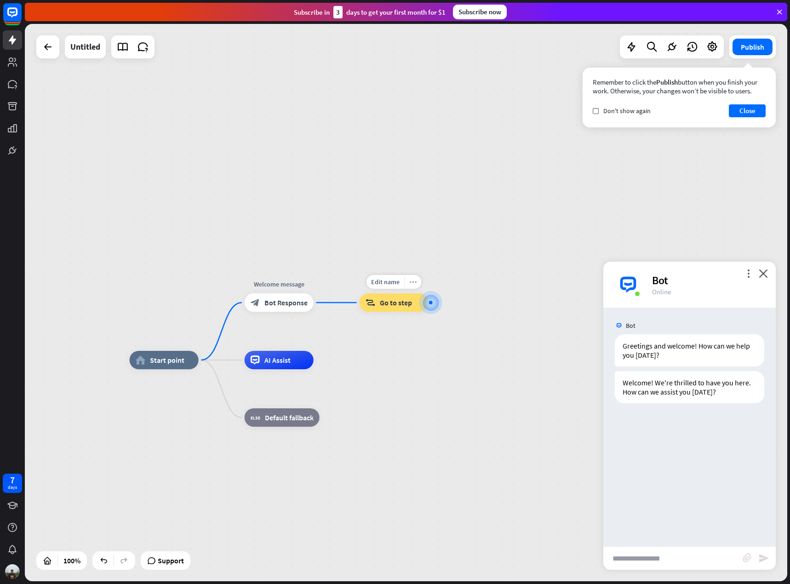
click at [411, 279] on icon "more_horiz" at bounding box center [412, 282] width 7 height 7
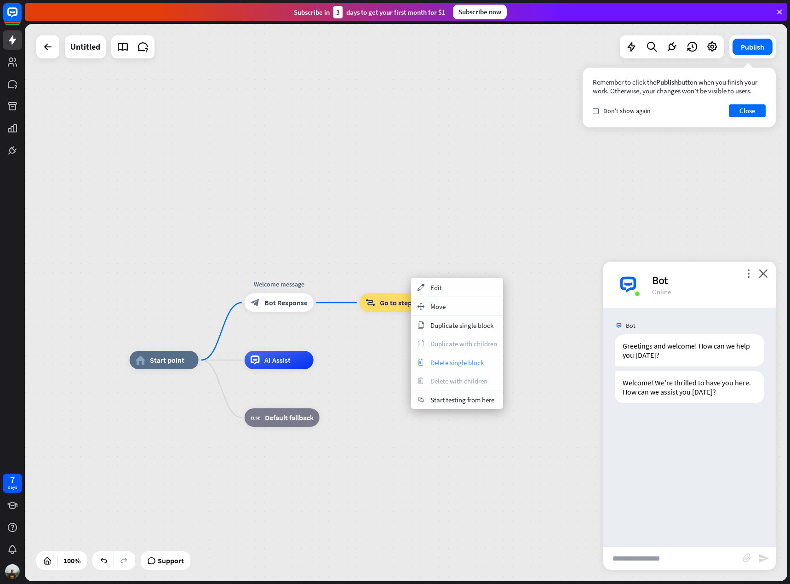
click at [456, 369] on div "trash Delete single block" at bounding box center [457, 362] width 92 height 18
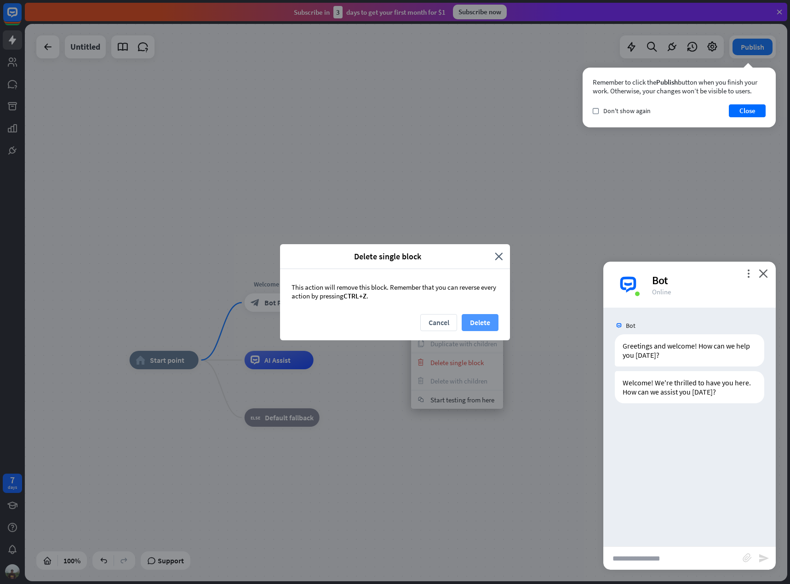
click at [485, 323] on button "Delete" at bounding box center [480, 322] width 37 height 17
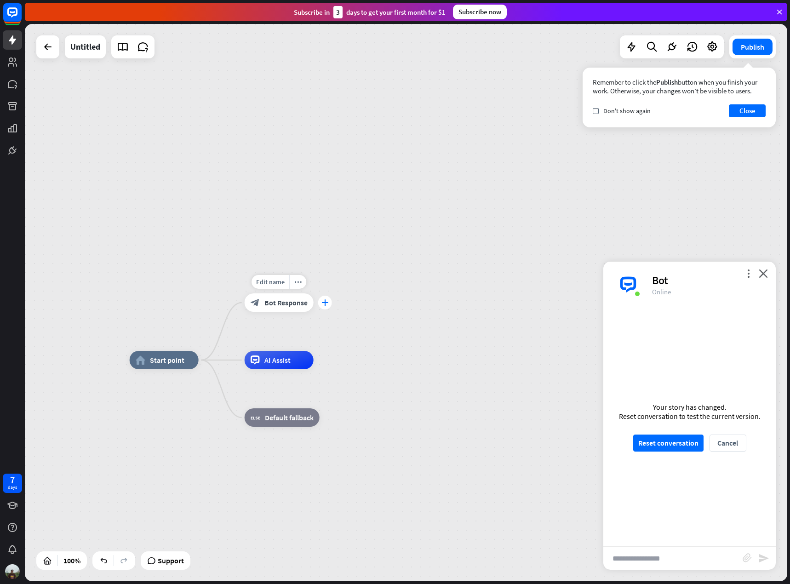
click at [327, 297] on div "plus" at bounding box center [325, 303] width 14 height 14
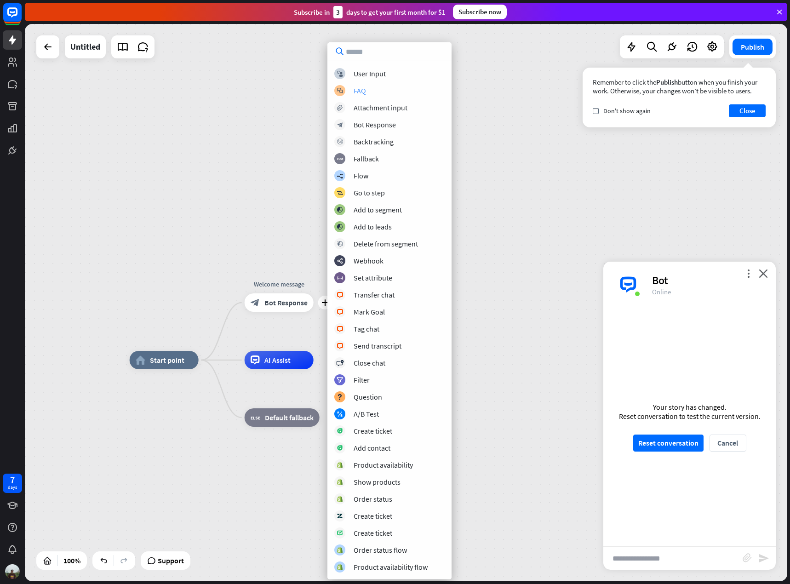
click at [397, 90] on div "block_faq FAQ" at bounding box center [389, 90] width 110 height 11
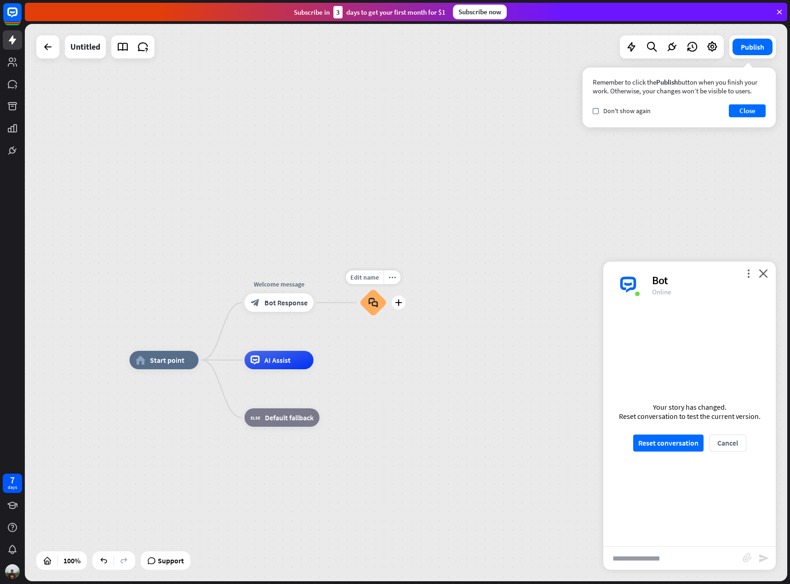
click at [366, 304] on div "block_faq" at bounding box center [374, 303] width 28 height 28
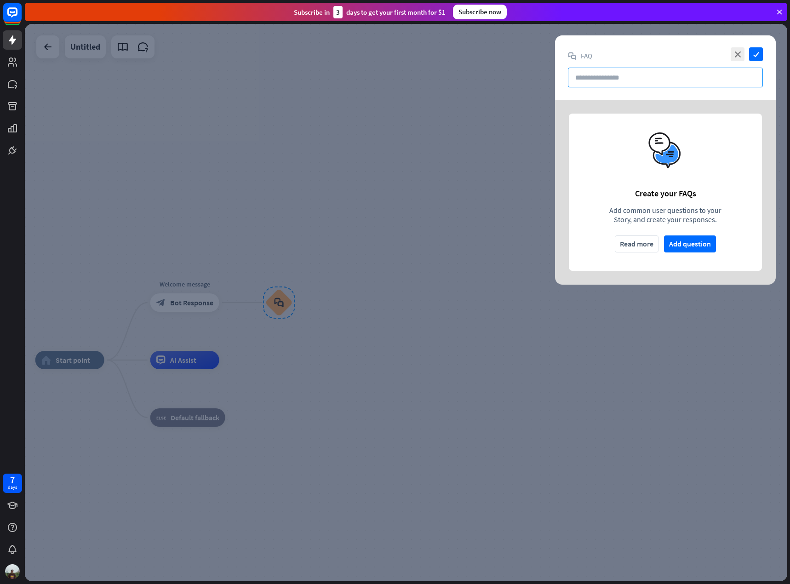
click at [658, 74] on input "text" at bounding box center [665, 78] width 195 height 20
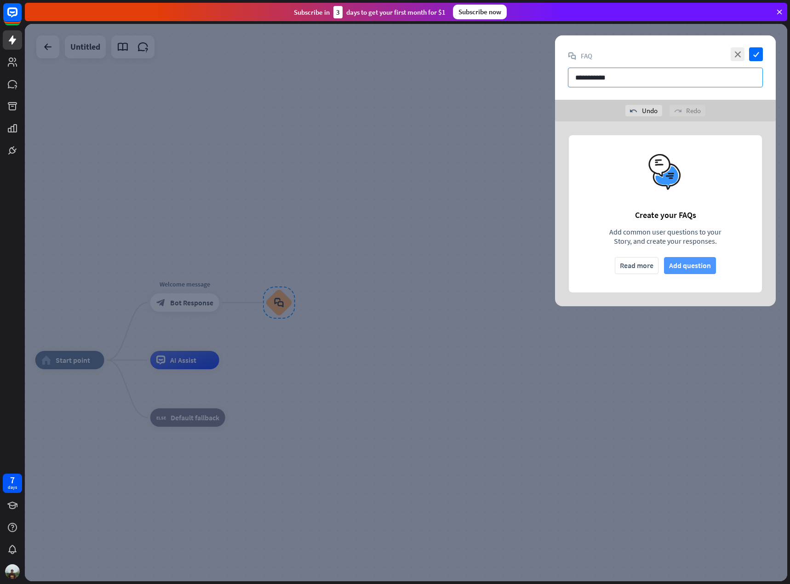
type input "**********"
click at [707, 263] on button "Add question" at bounding box center [690, 265] width 52 height 17
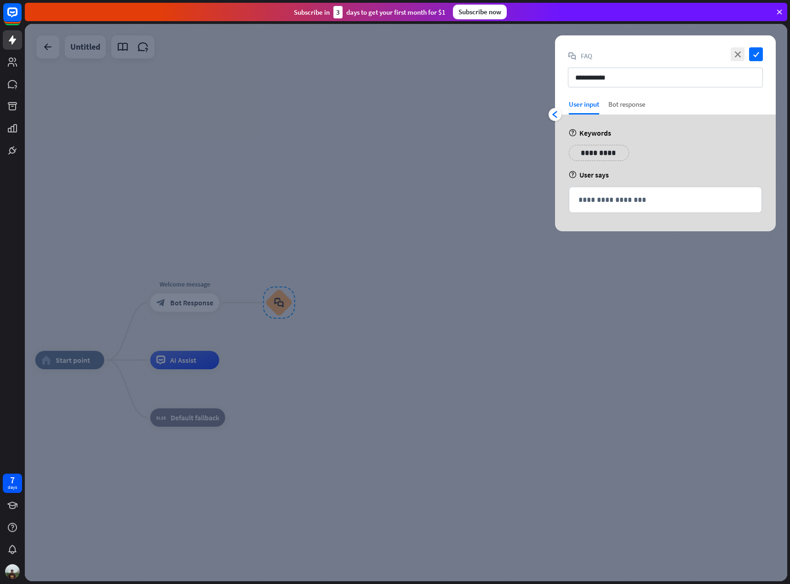
click at [623, 104] on div "Bot response" at bounding box center [626, 107] width 37 height 15
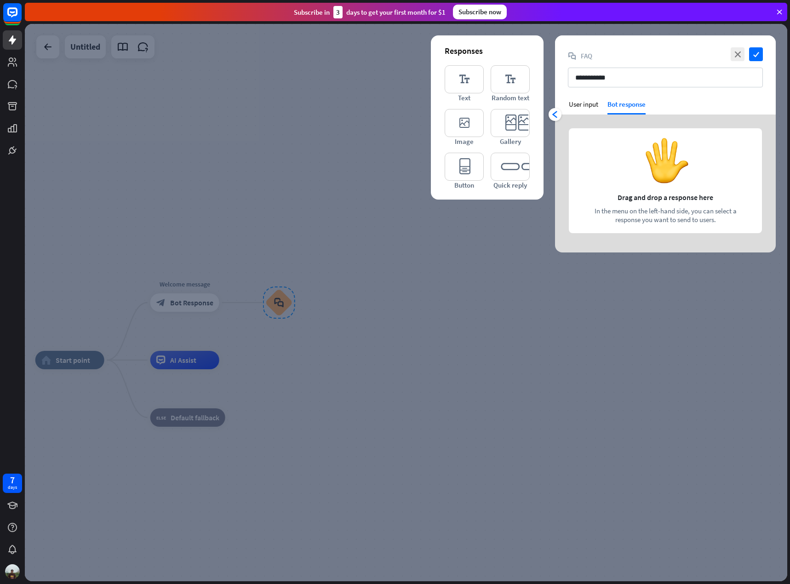
click at [730, 55] on div "close check" at bounding box center [745, 54] width 34 height 14
click at [739, 56] on icon "close" at bounding box center [738, 54] width 14 height 14
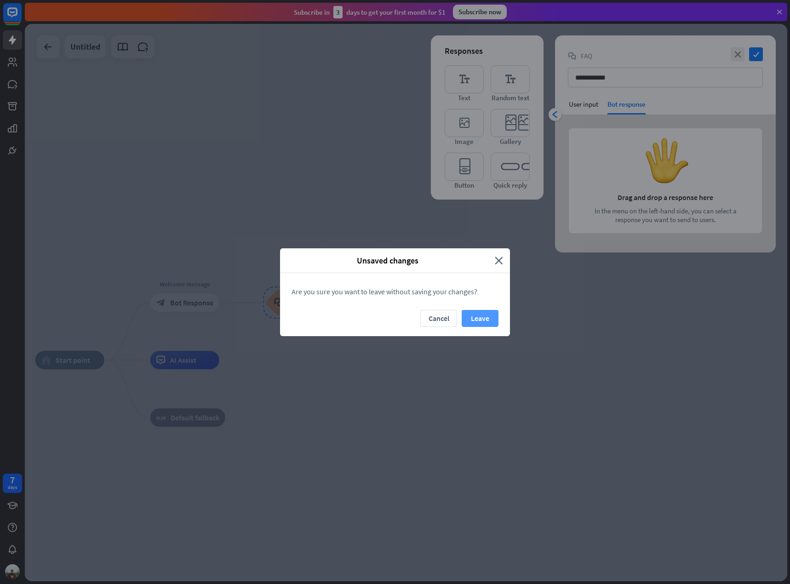
click at [482, 318] on button "Leave" at bounding box center [480, 318] width 37 height 17
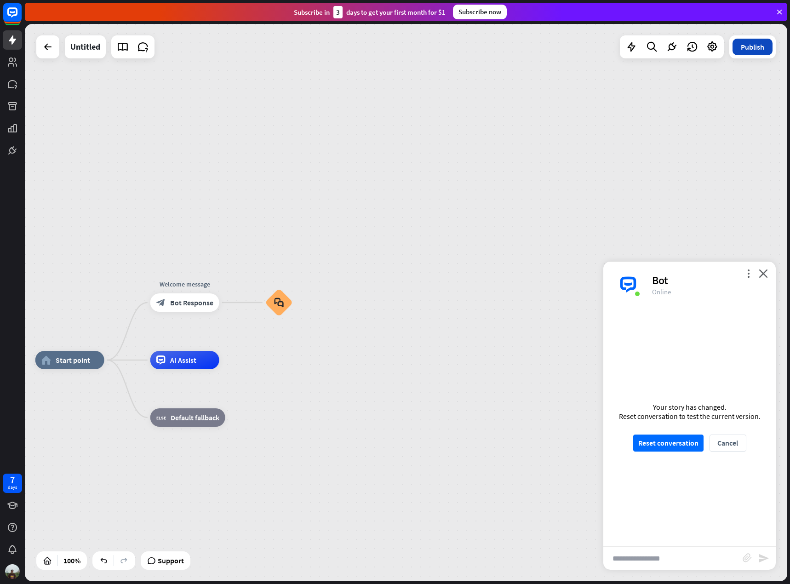
click at [752, 43] on button "Publish" at bounding box center [752, 47] width 40 height 17
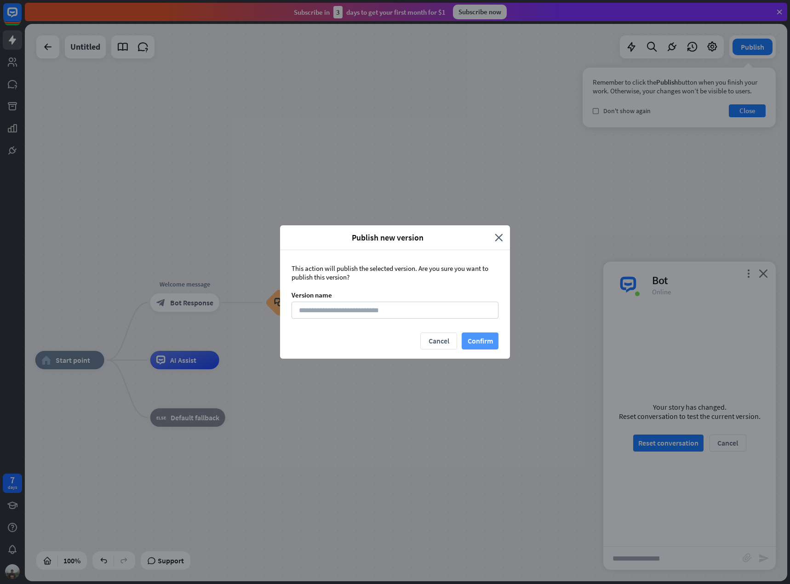
click at [478, 339] on button "Confirm" at bounding box center [480, 340] width 37 height 17
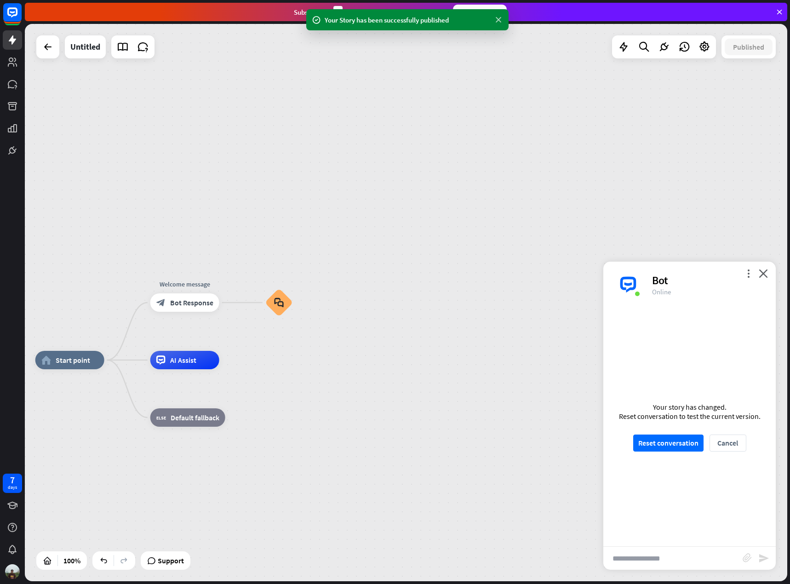
click at [498, 19] on icon at bounding box center [498, 20] width 9 height 10
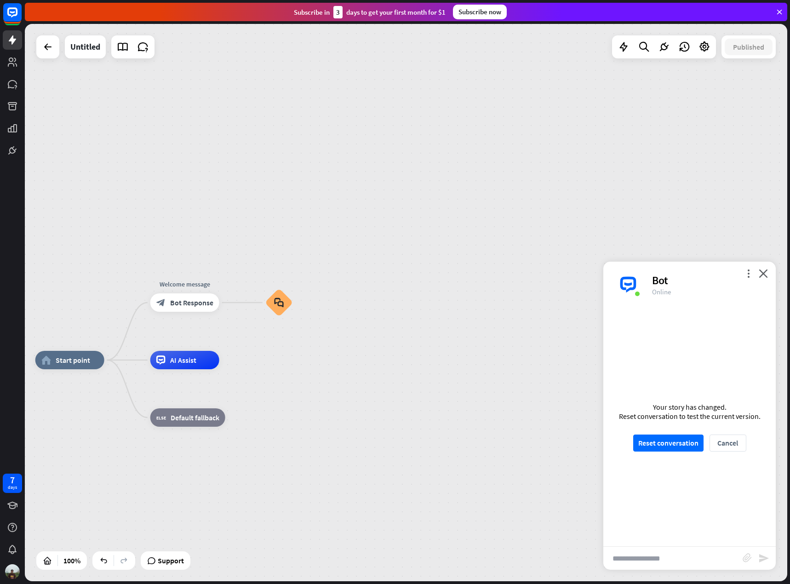
click at [21, 50] on div at bounding box center [12, 80] width 25 height 160
click at [17, 42] on icon at bounding box center [12, 39] width 11 height 11
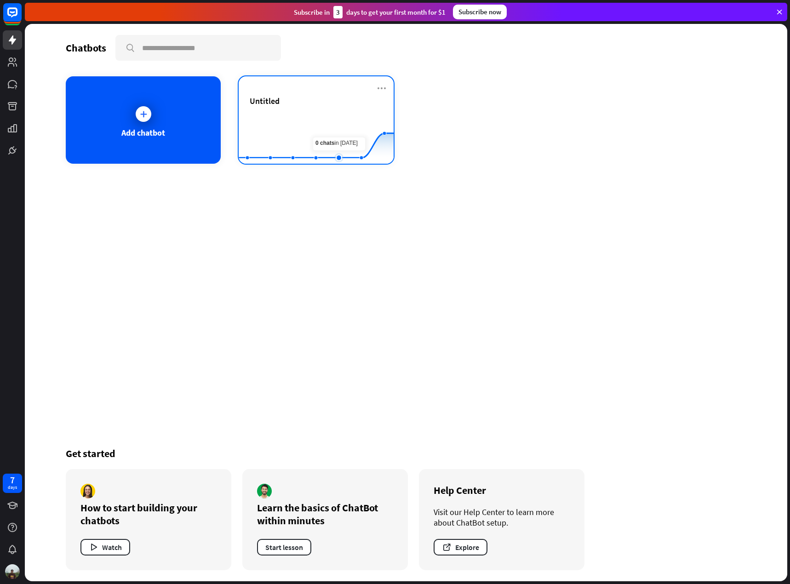
click at [332, 122] on rect at bounding box center [316, 140] width 155 height 57
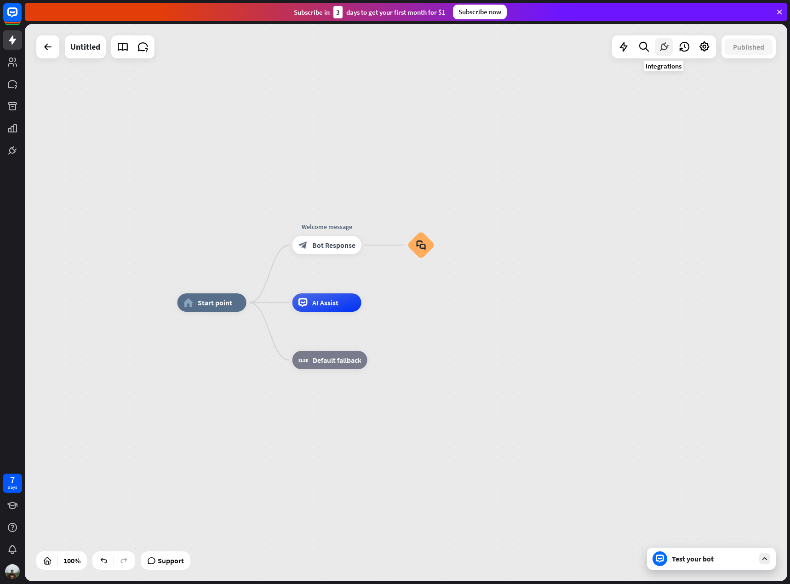
click at [659, 49] on icon at bounding box center [664, 47] width 12 height 12
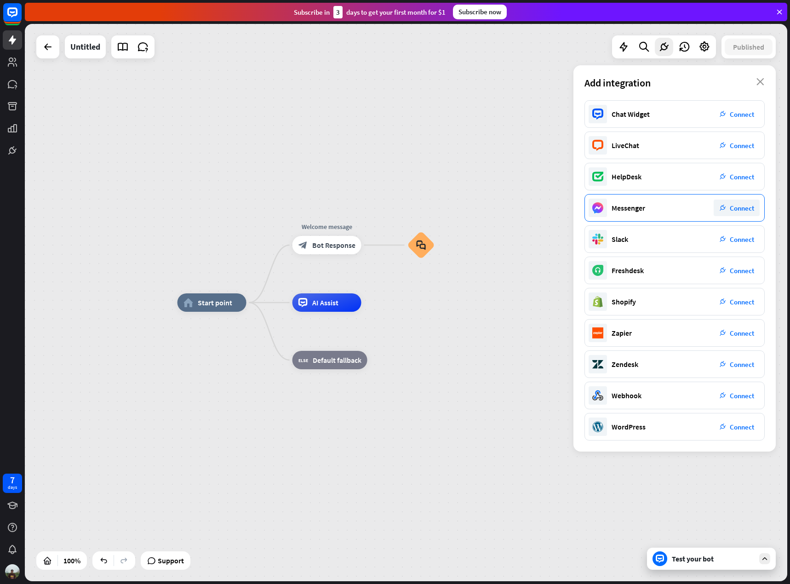
click at [727, 204] on div "plug_integration Connect" at bounding box center [737, 208] width 46 height 17
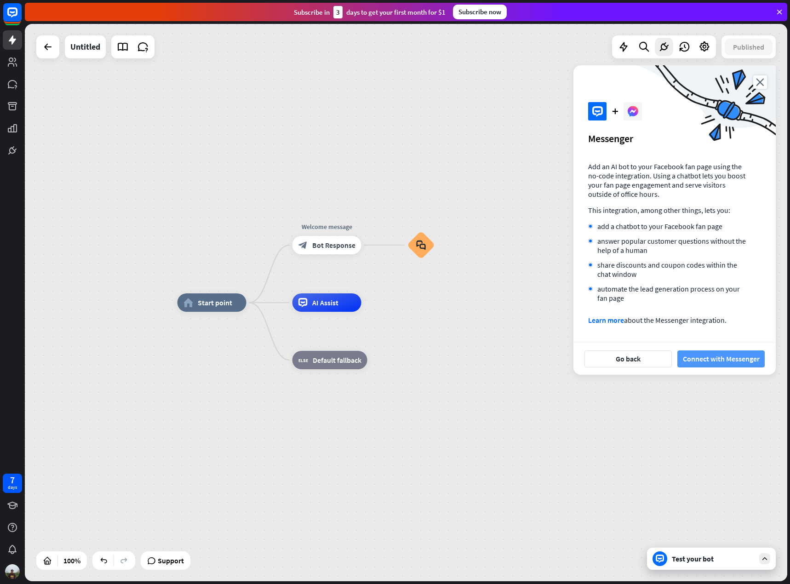
click at [735, 361] on button "Connect with Messenger" at bounding box center [720, 358] width 87 height 17
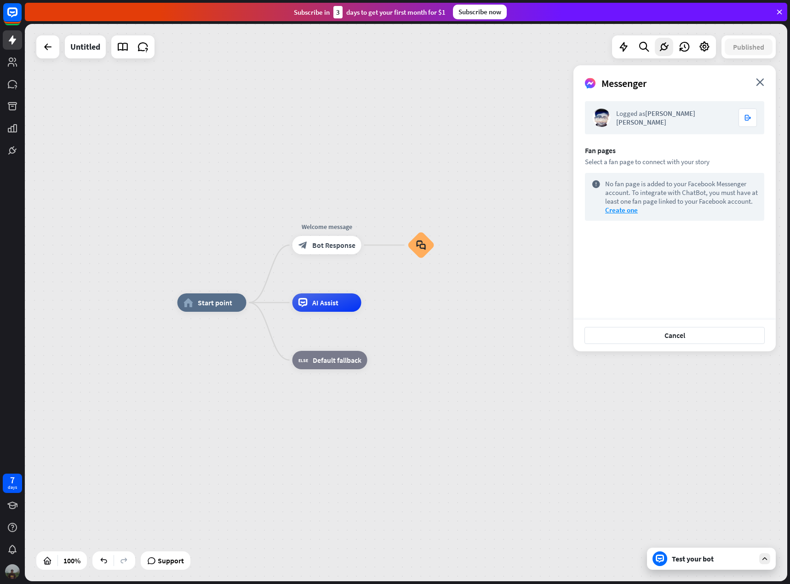
click at [7, 567] on img at bounding box center [12, 571] width 15 height 15
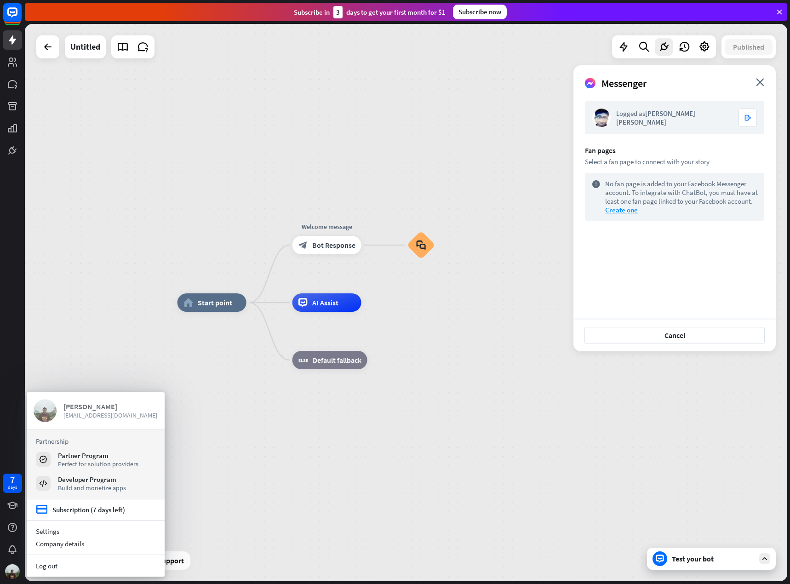
click at [101, 410] on div "[PERSON_NAME]" at bounding box center [110, 406] width 94 height 9
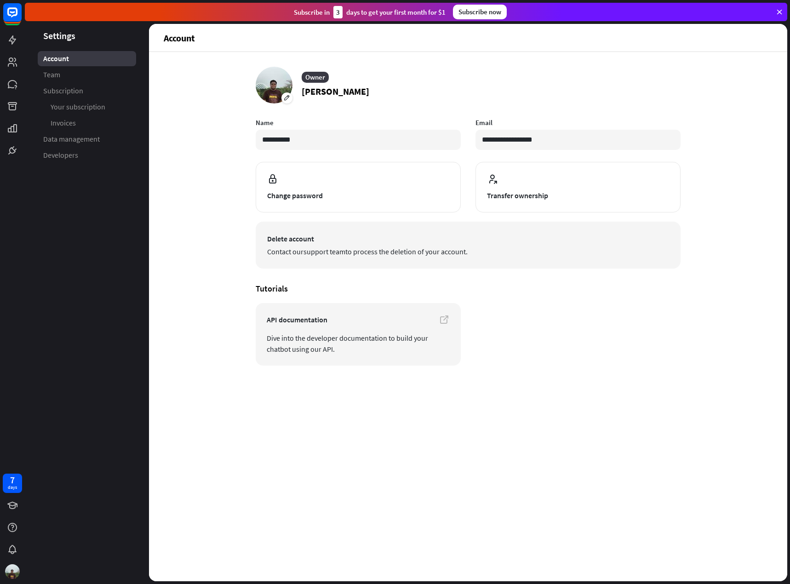
click at [405, 230] on button "Delete account Contact our support team to process the deletion of your account." at bounding box center [468, 245] width 425 height 47
click at [458, 256] on span "Contact our support team to process the deletion of your account." at bounding box center [468, 251] width 402 height 11
